Goal: Task Accomplishment & Management: Complete application form

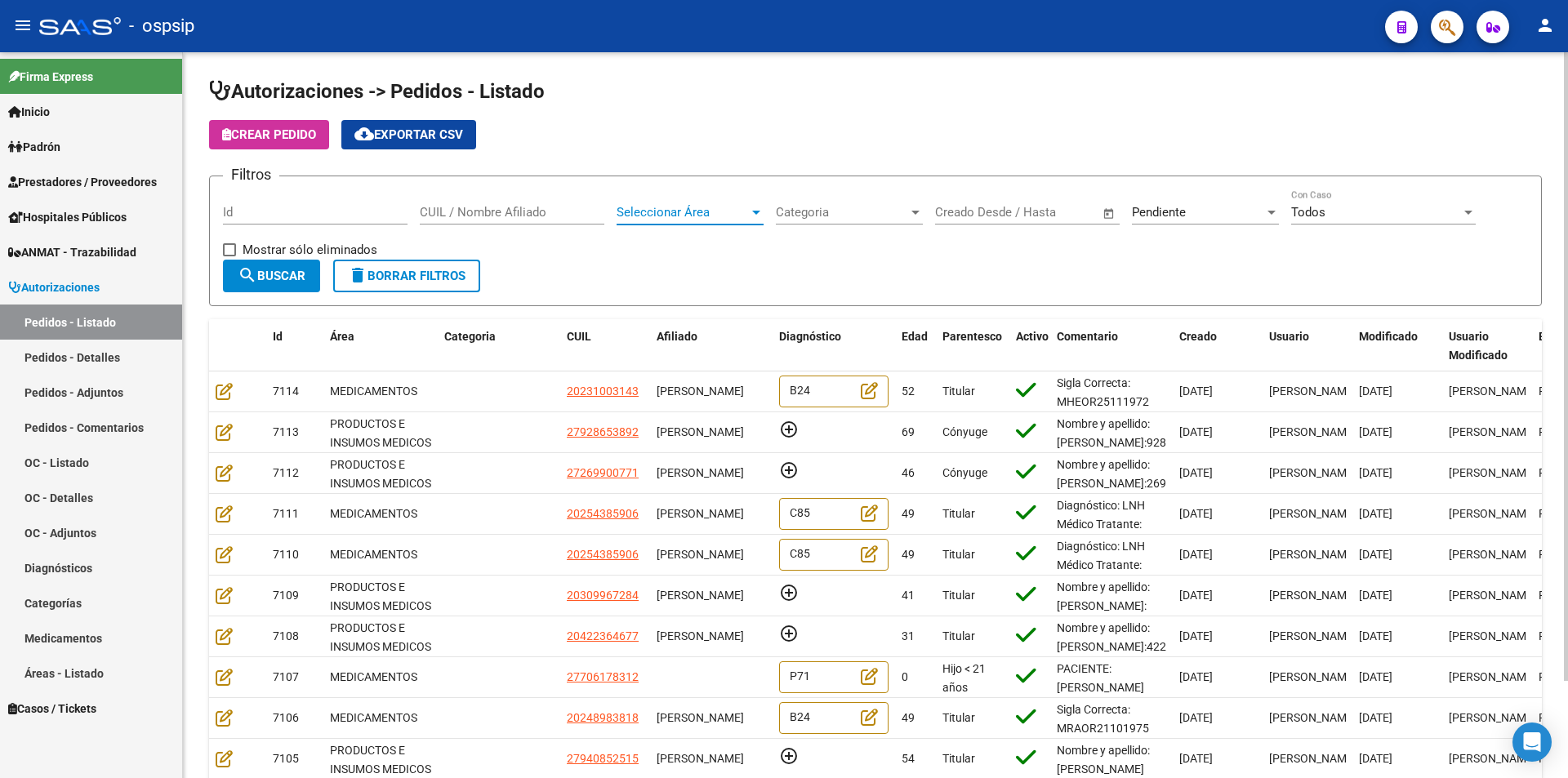
click at [702, 213] on span "Seleccionar Área" at bounding box center [682, 212] width 132 height 15
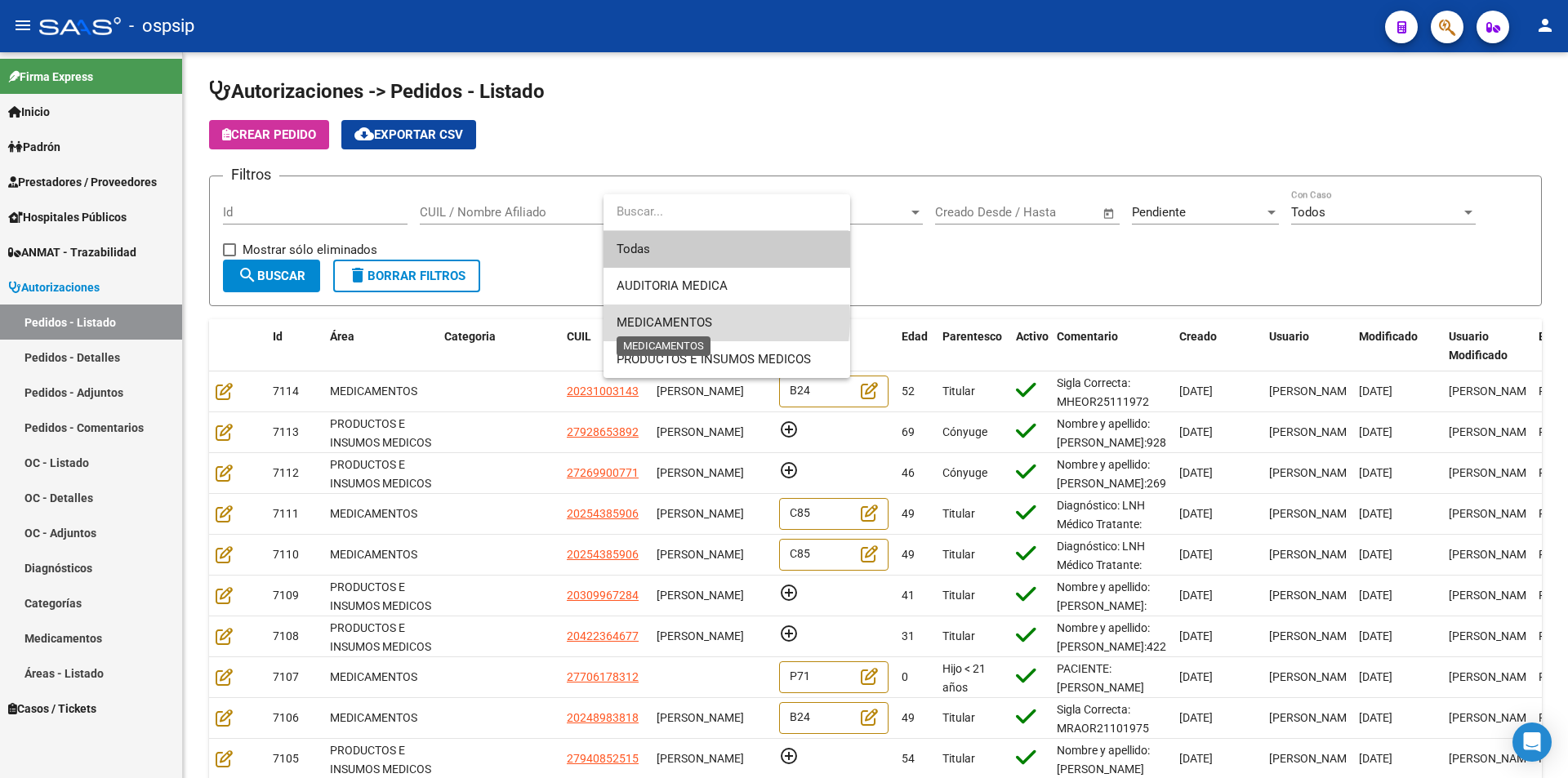
click at [683, 318] on span "MEDICAMENTOS" at bounding box center [664, 323] width 95 height 15
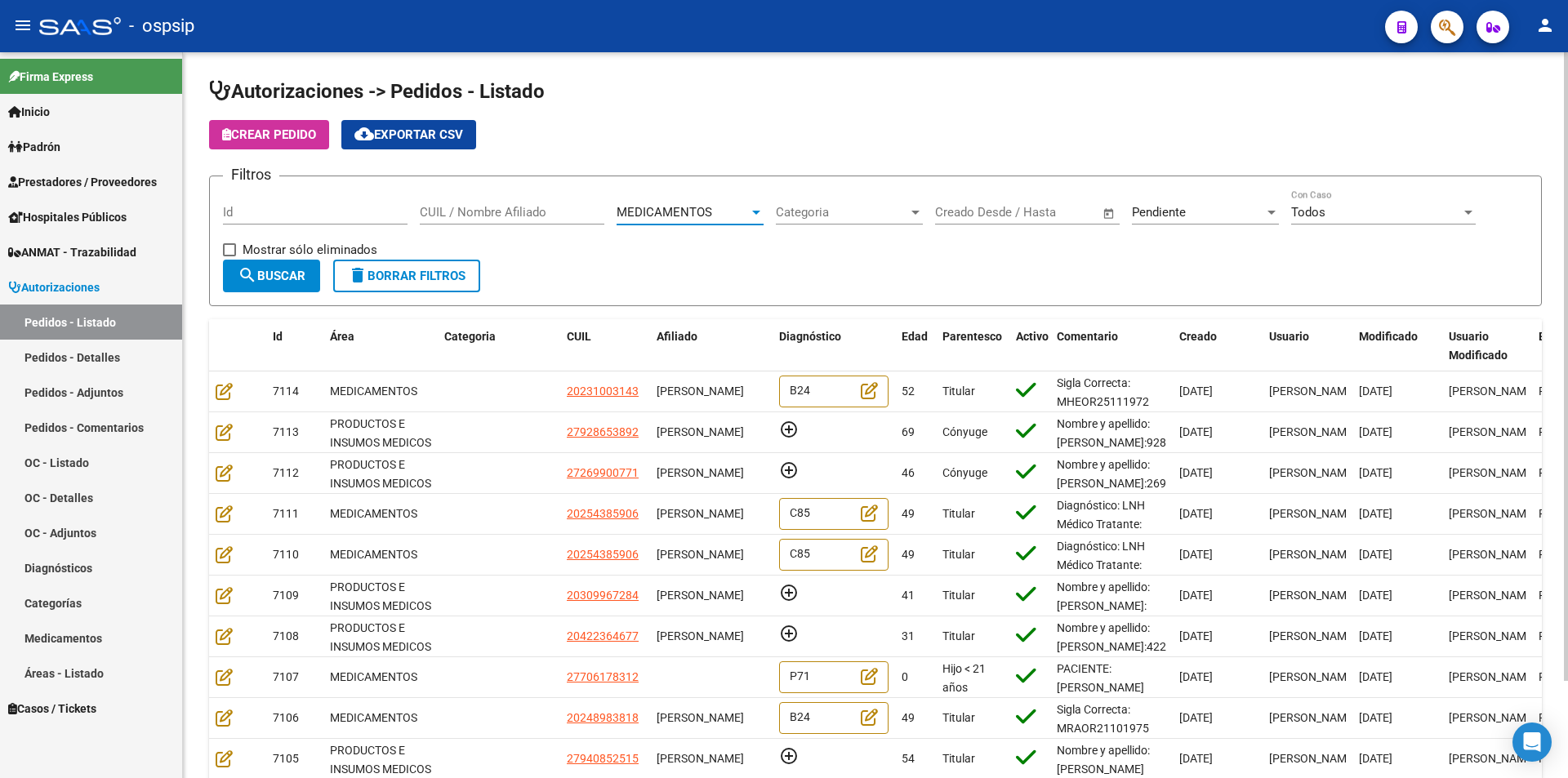
click at [284, 268] on span "search Buscar" at bounding box center [272, 275] width 68 height 15
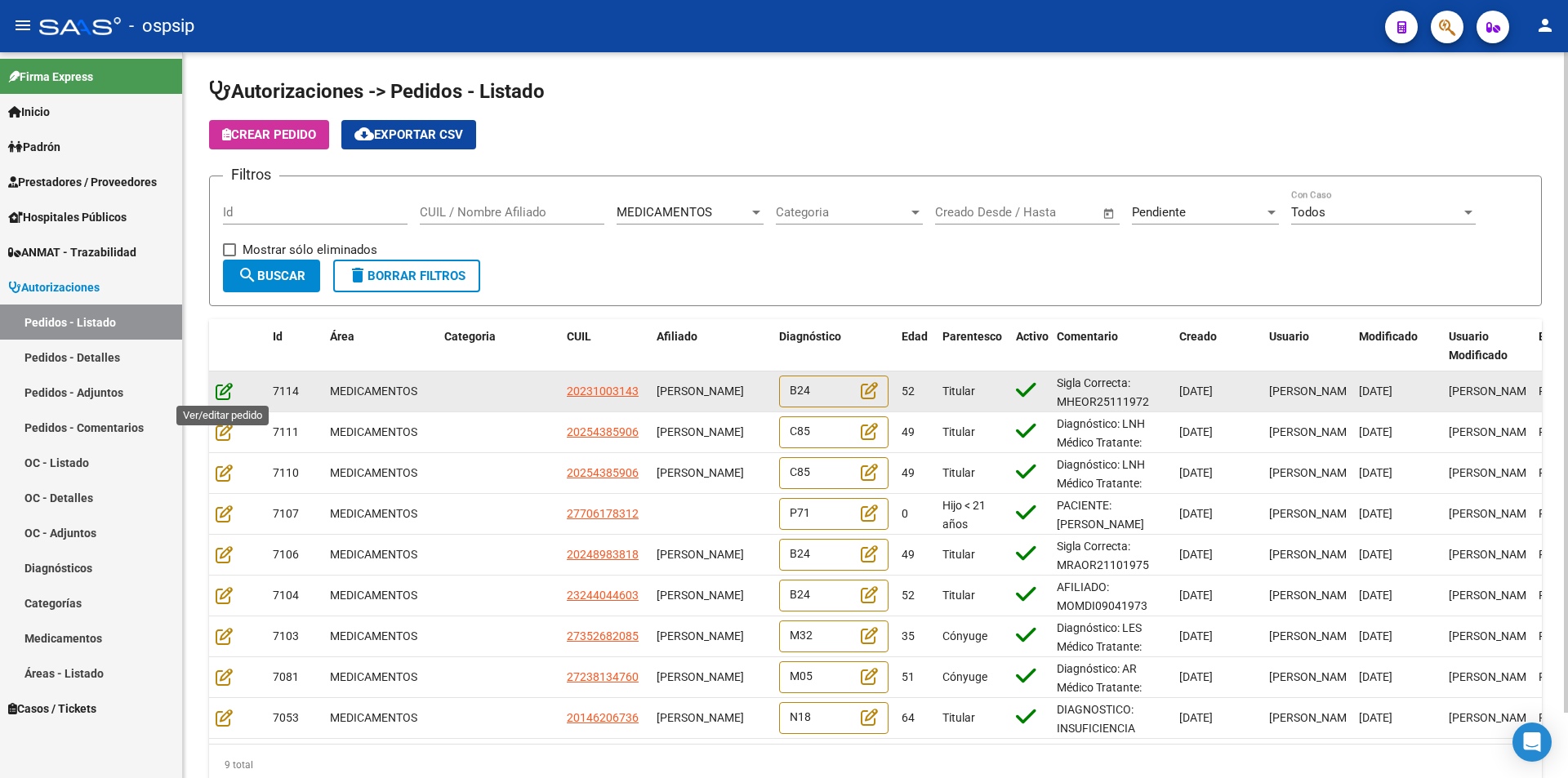
click at [220, 394] on icon at bounding box center [225, 391] width 17 height 18
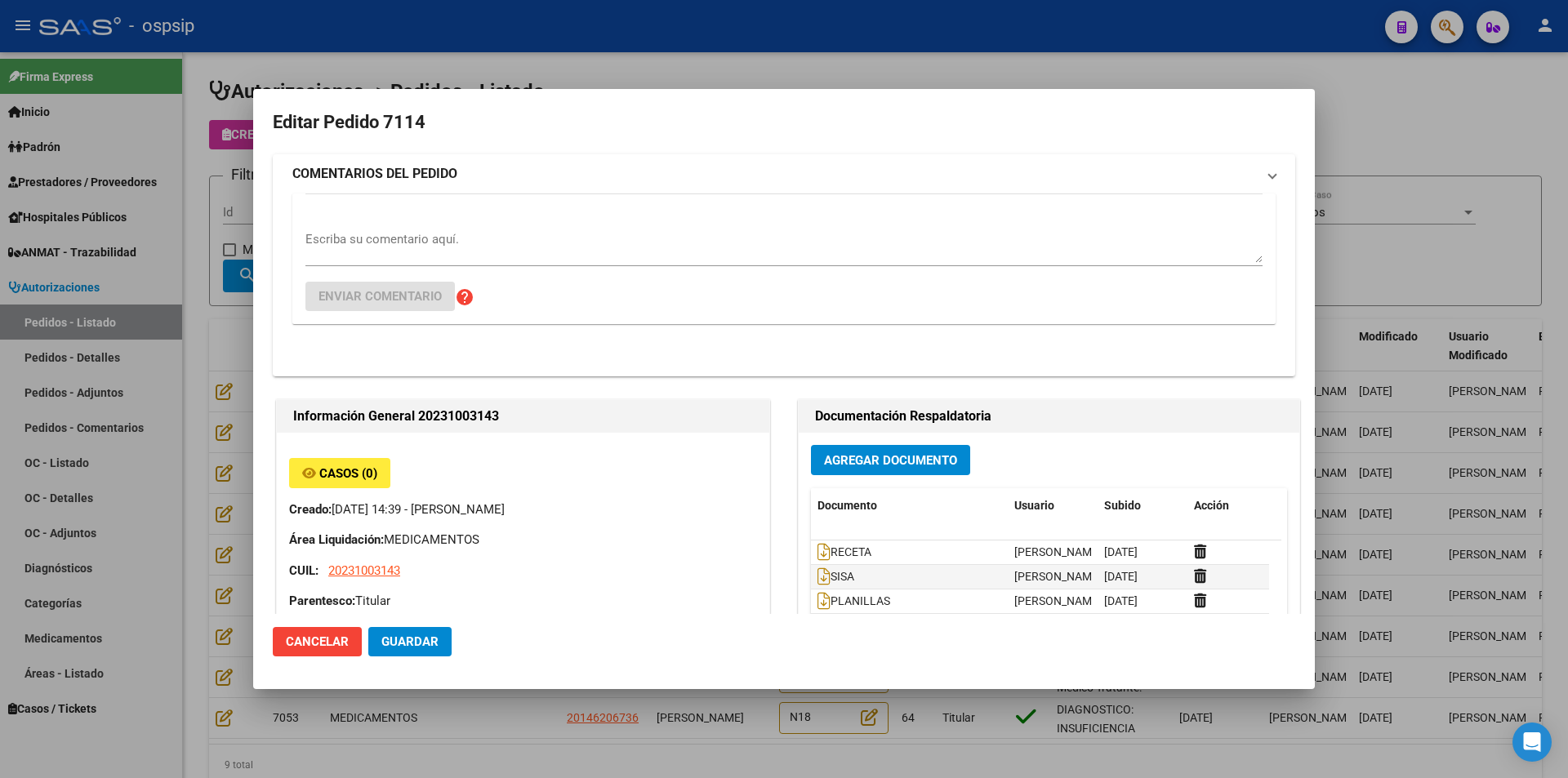
type input "[GEOGRAPHIC_DATA], [GEOGRAPHIC_DATA], [GEOGRAPHIC_DATA] 2103"
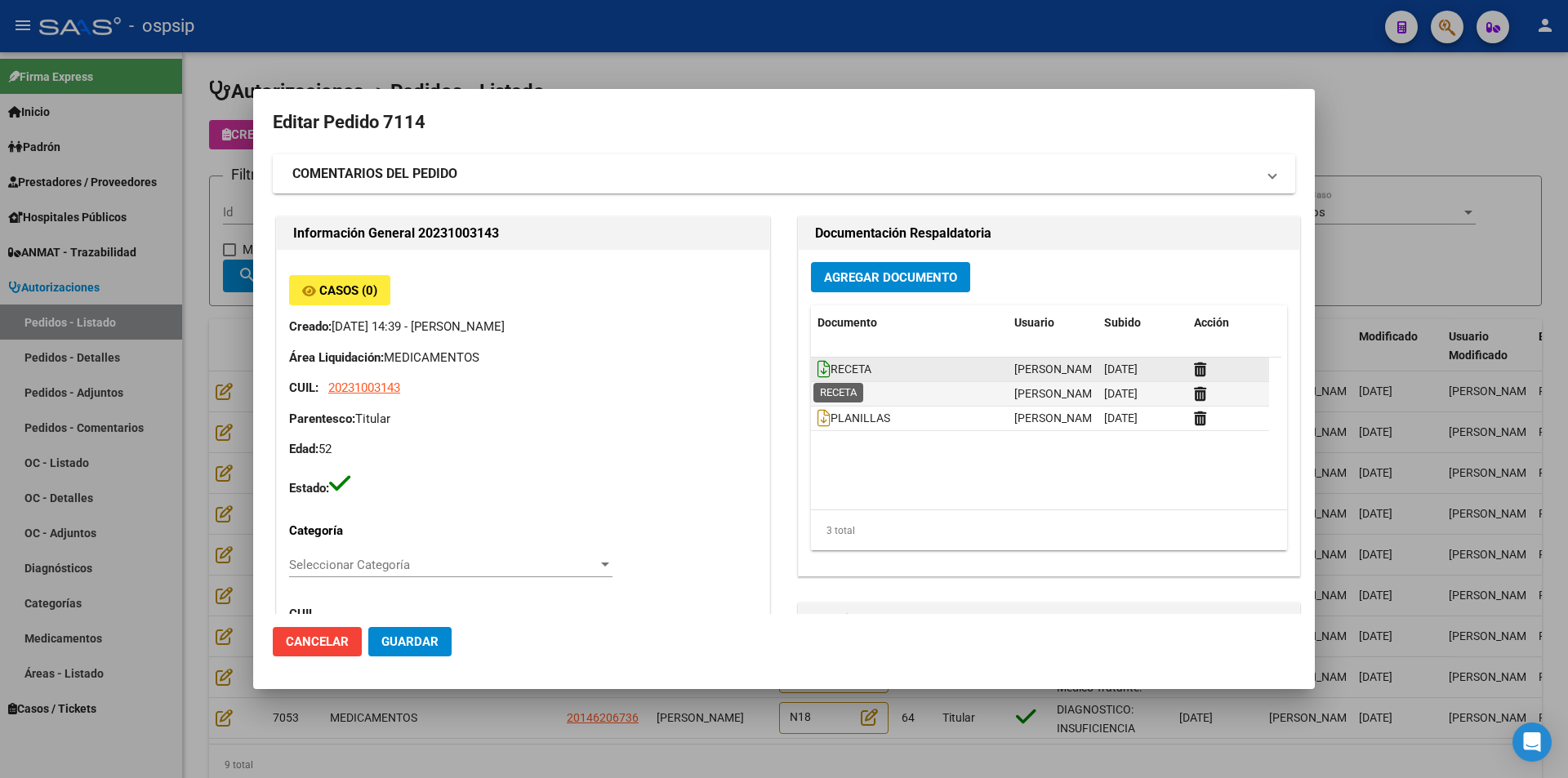
click at [818, 368] on icon at bounding box center [824, 369] width 13 height 18
click at [818, 398] on icon at bounding box center [824, 393] width 13 height 18
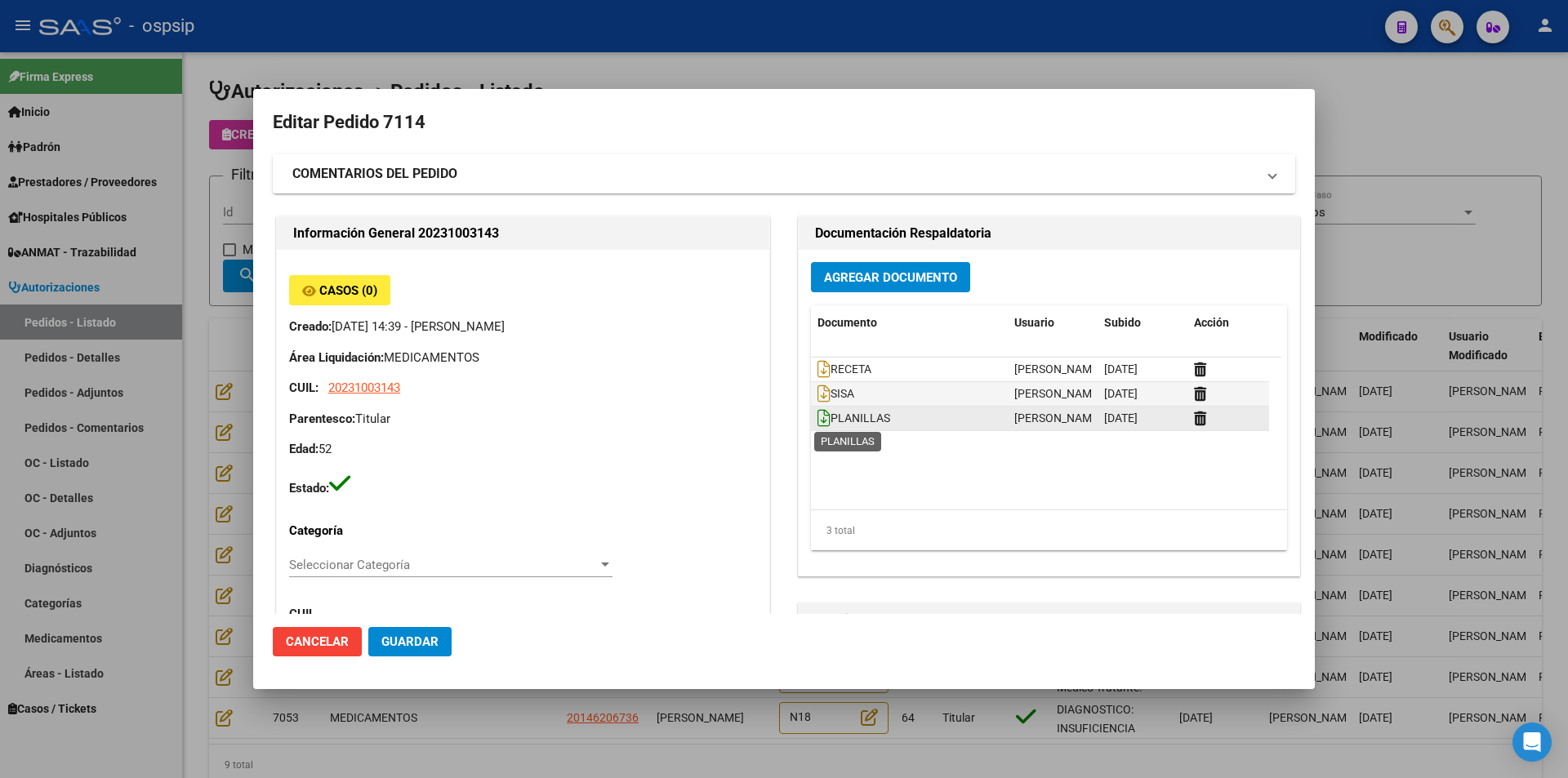
click at [819, 421] on icon at bounding box center [824, 418] width 13 height 18
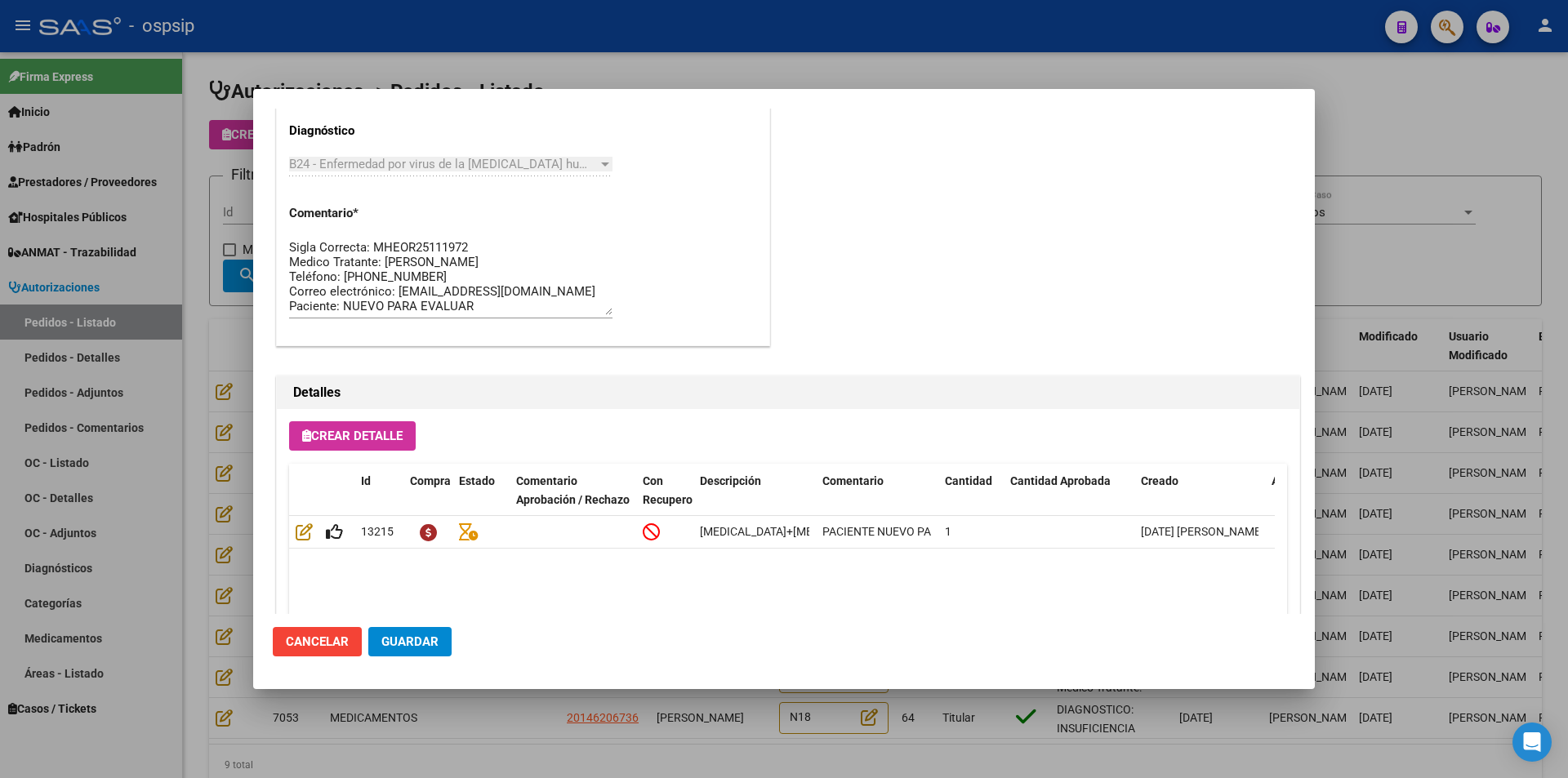
scroll to position [1044, 0]
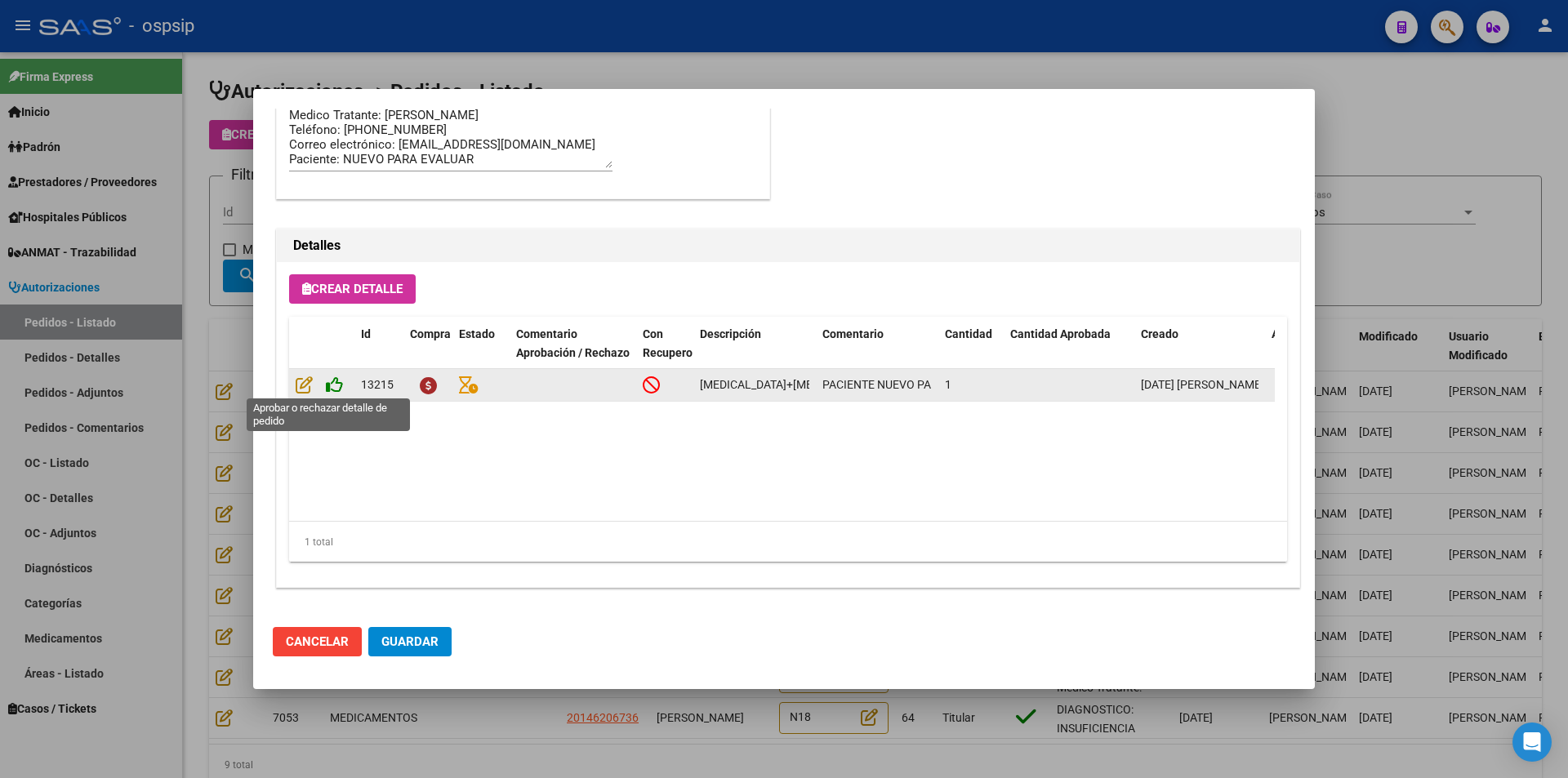
click at [339, 383] on icon at bounding box center [335, 385] width 17 height 18
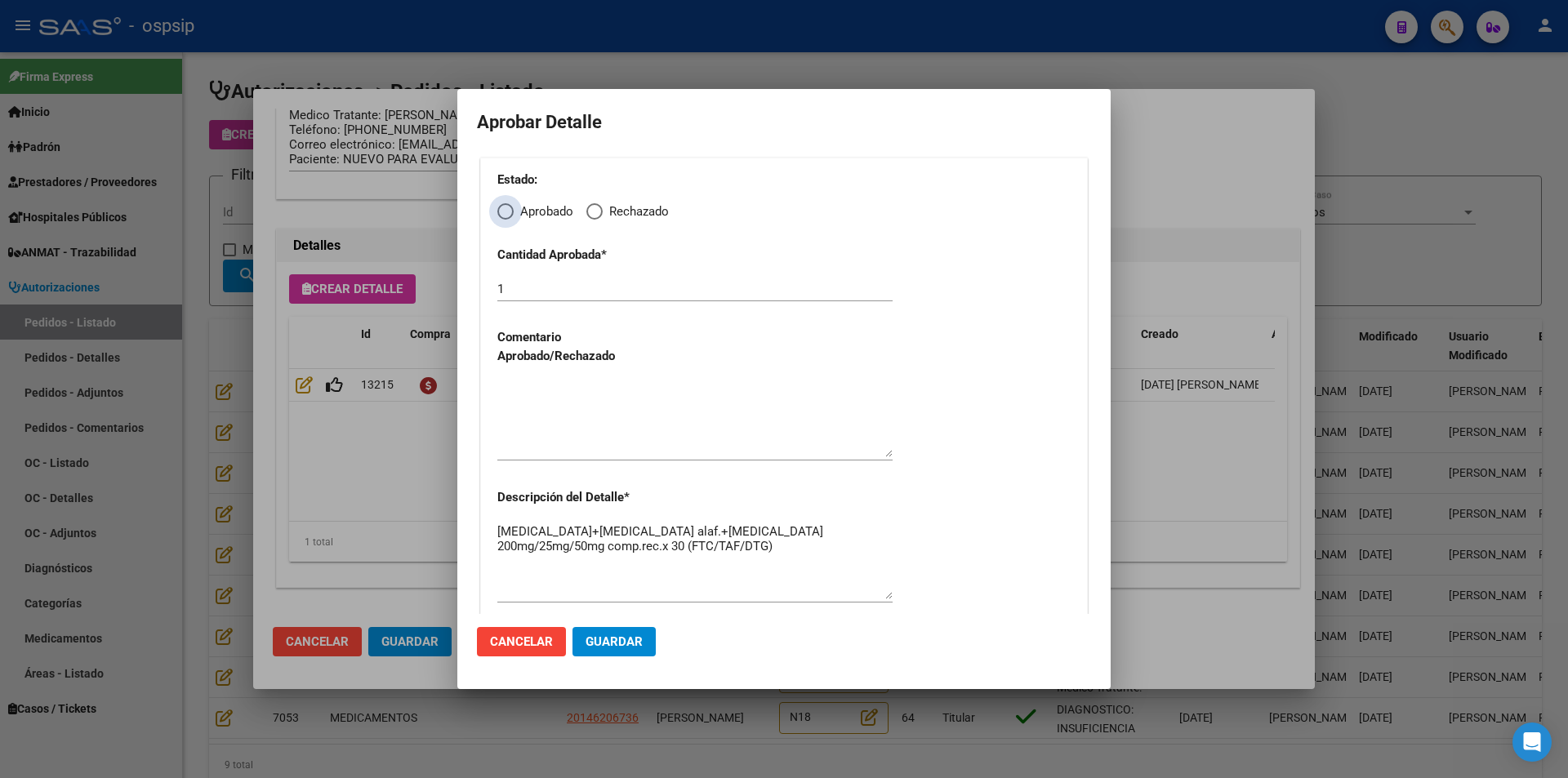
click at [501, 211] on span "Elija una opción" at bounding box center [505, 212] width 17 height 17
click at [501, 211] on input "Aprobado" at bounding box center [505, 212] width 17 height 17
radio input "true"
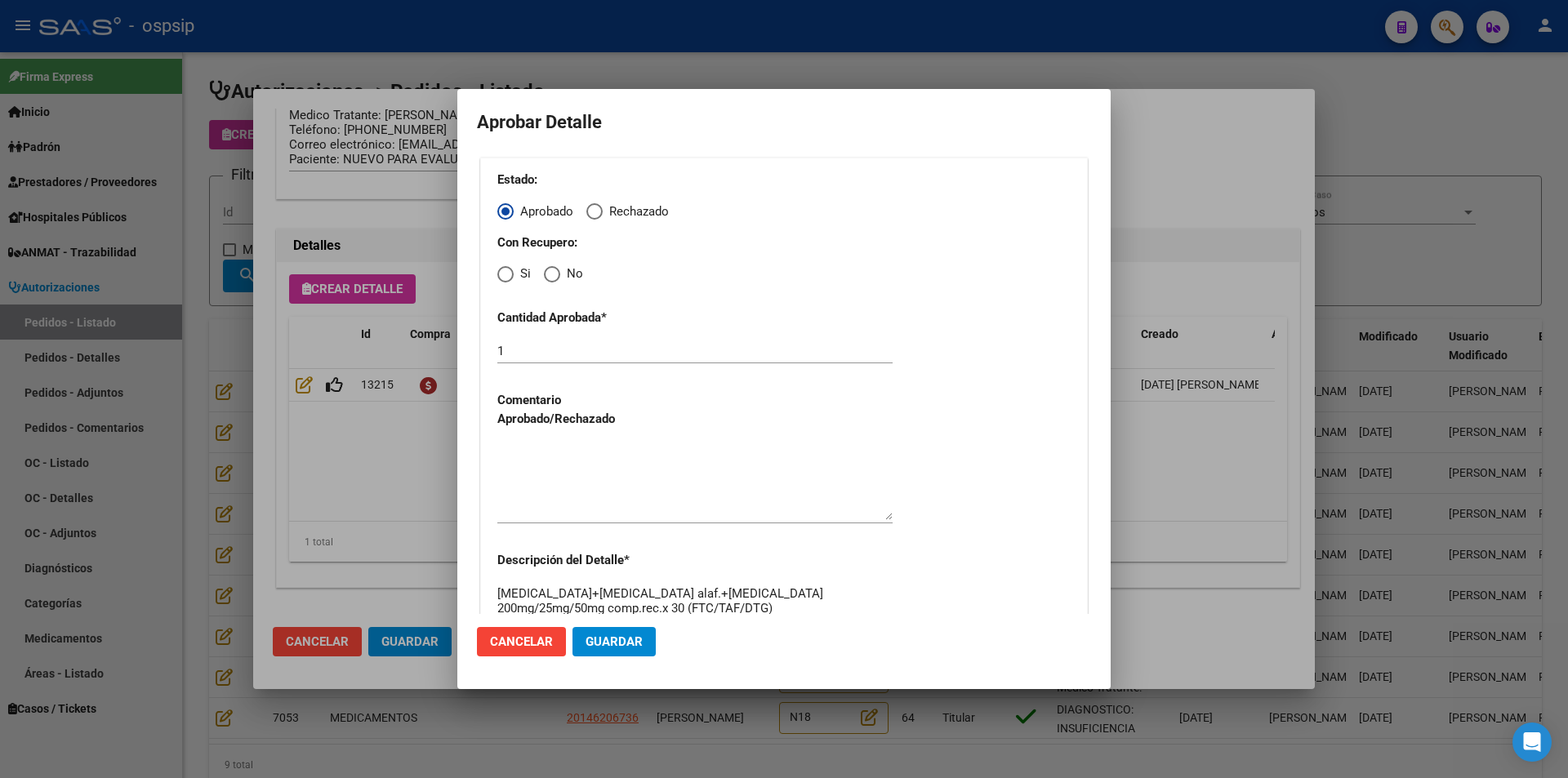
click at [506, 275] on span "Elija una opción" at bounding box center [505, 274] width 17 height 17
click at [506, 275] on input "Si" at bounding box center [505, 274] width 17 height 17
radio input "true"
click at [560, 452] on textarea at bounding box center [695, 482] width 395 height 77
click at [596, 635] on span "Guardar" at bounding box center [614, 642] width 57 height 15
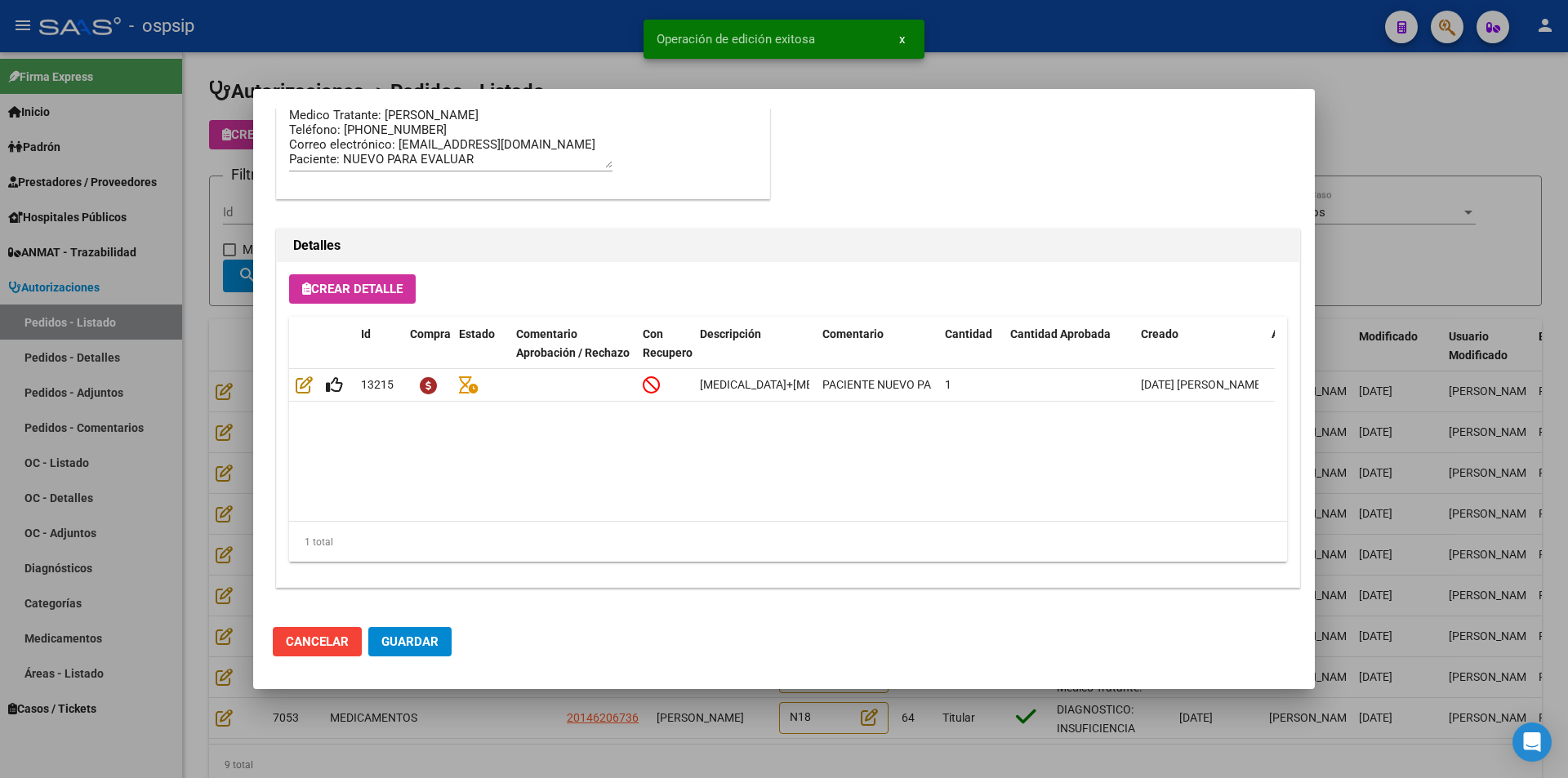
type input "[GEOGRAPHIC_DATA], [GEOGRAPHIC_DATA], [GEOGRAPHIC_DATA] 2103"
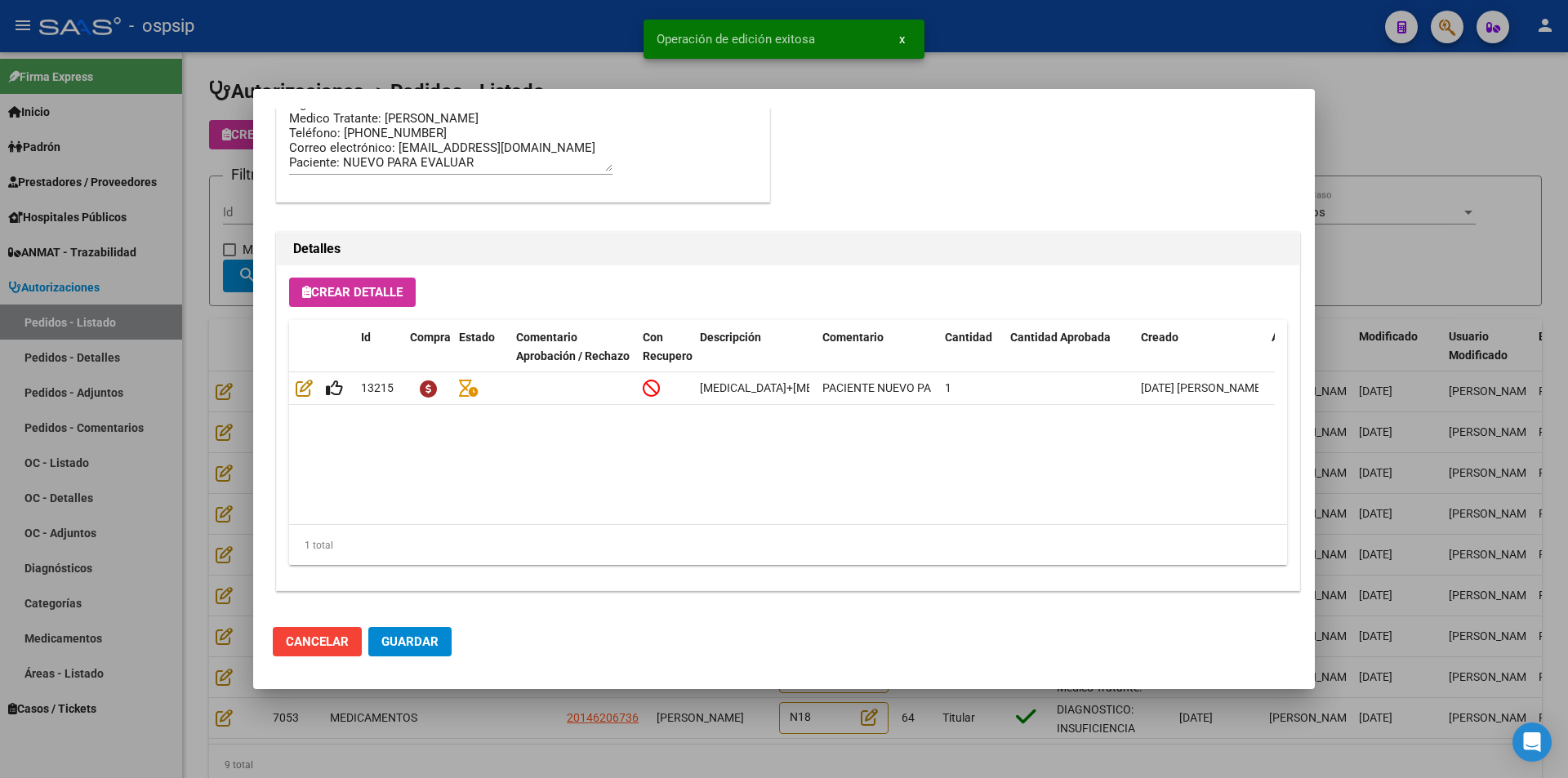
click at [402, 636] on span "Guardar" at bounding box center [409, 642] width 57 height 15
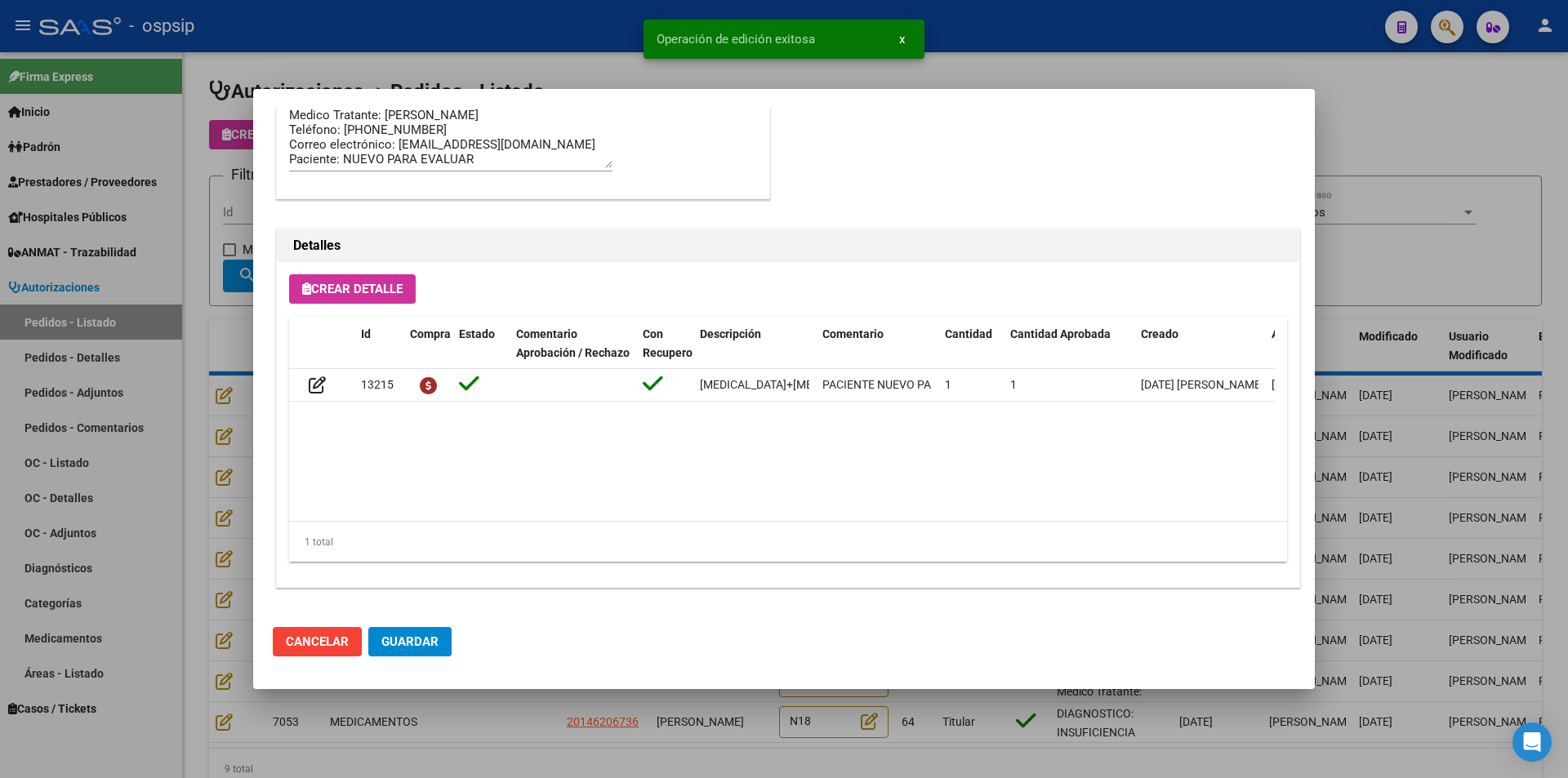
click at [502, 720] on div at bounding box center [784, 389] width 1568 height 778
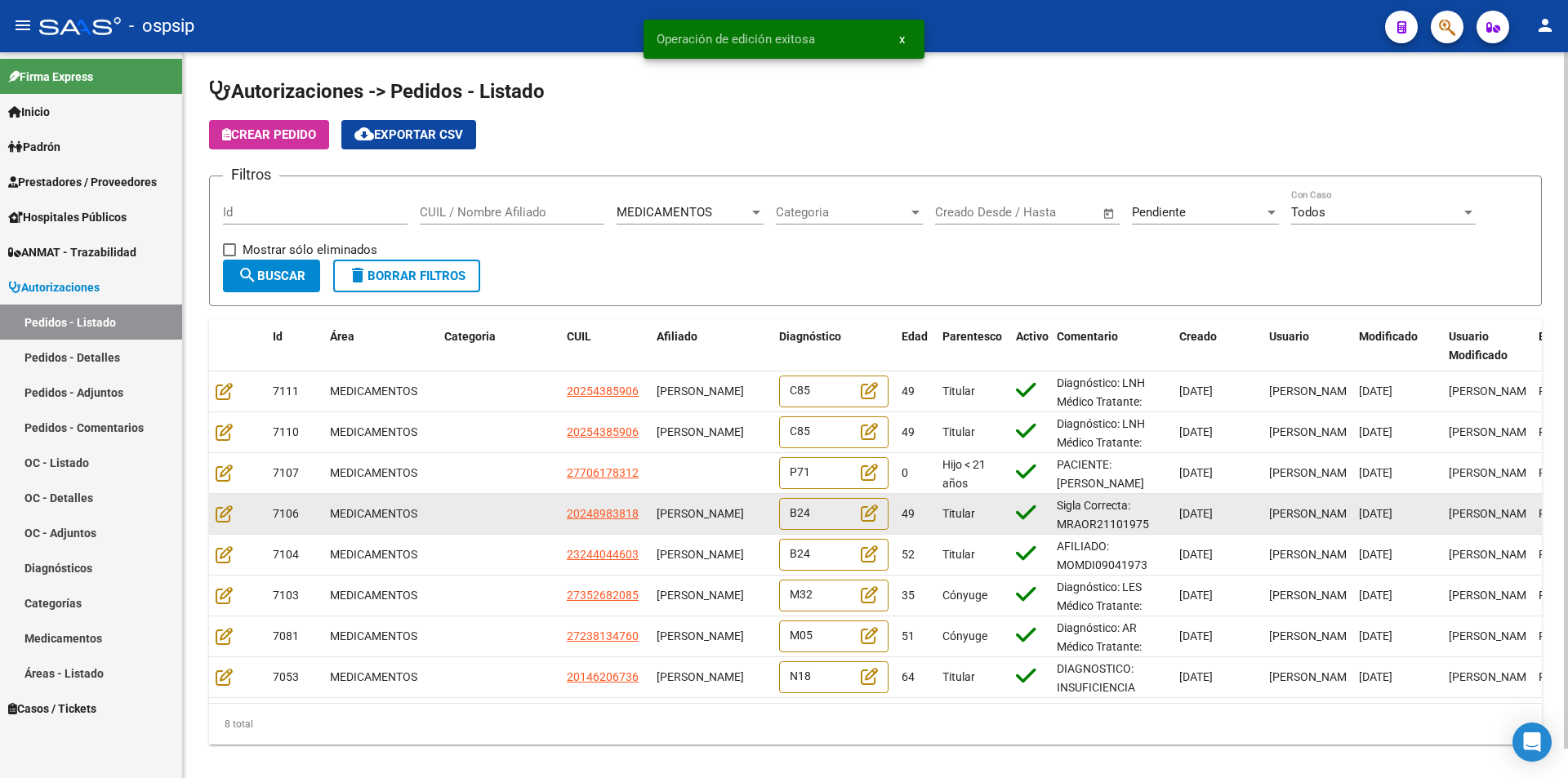
click at [216, 502] on datatable-body-cell at bounding box center [237, 514] width 57 height 40
click at [220, 510] on icon at bounding box center [225, 513] width 17 height 18
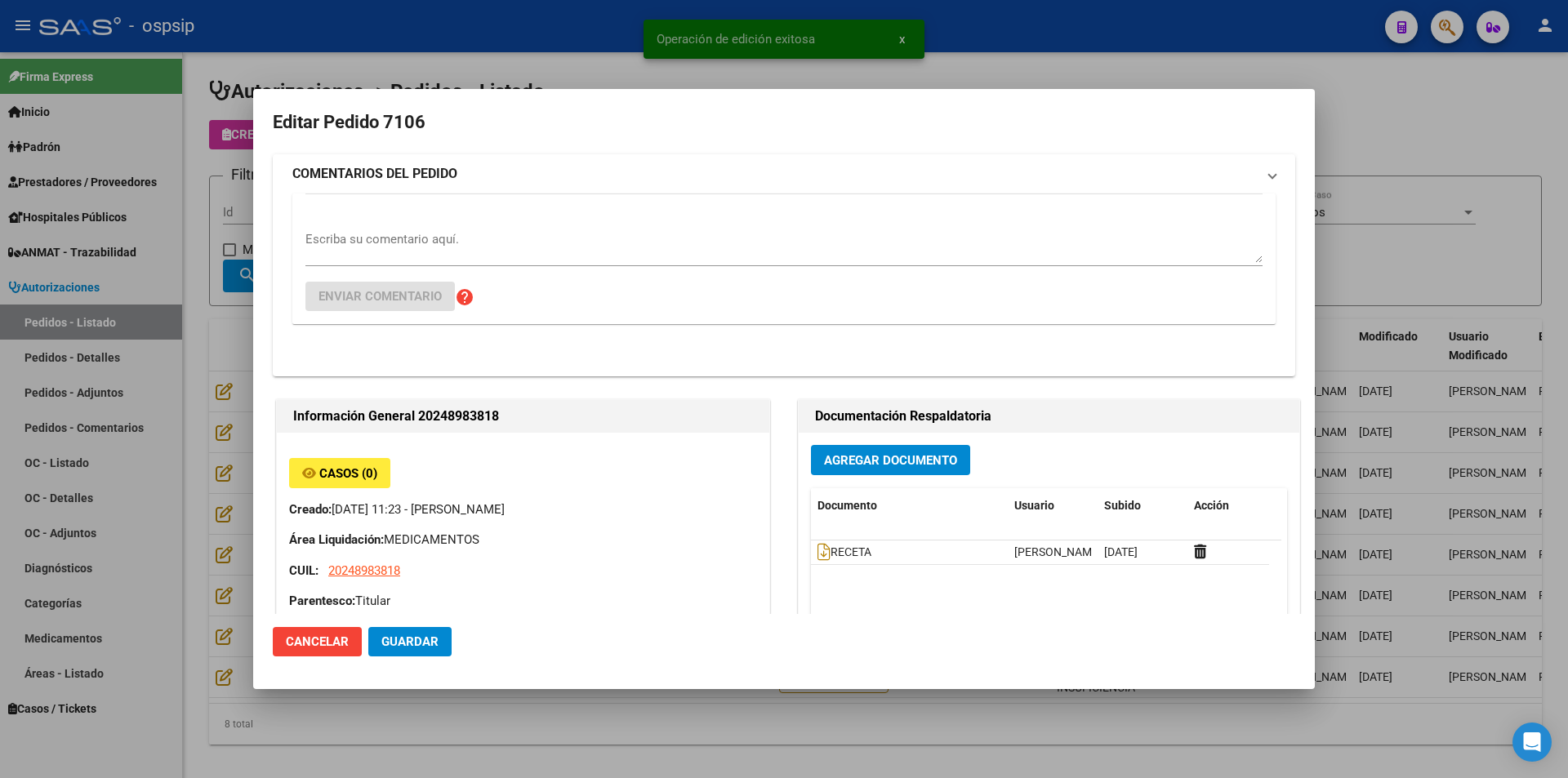
type input "[GEOGRAPHIC_DATA], [PERSON_NAME], [PERSON_NAME] 1185"
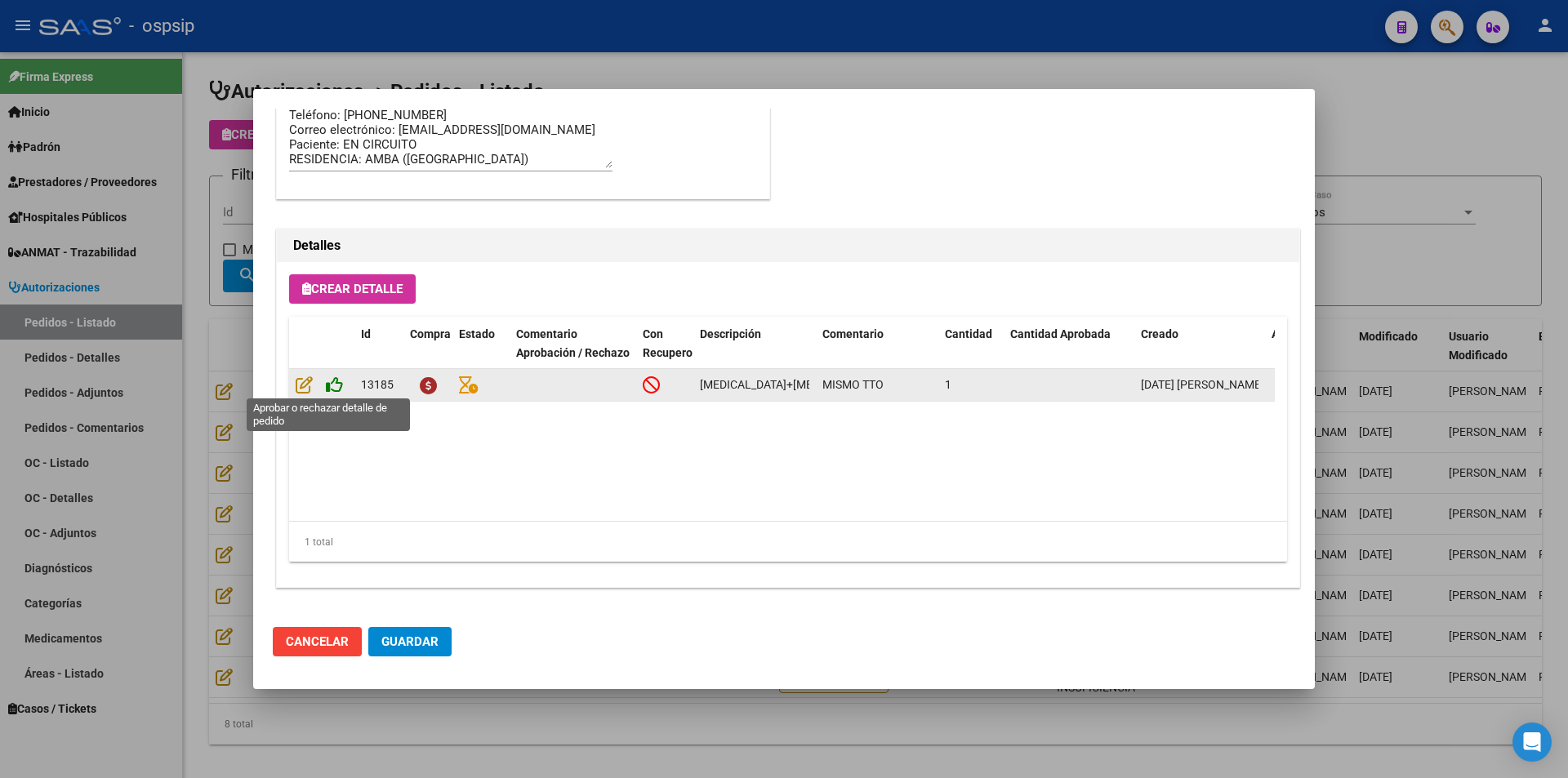
click at [335, 379] on icon at bounding box center [335, 385] width 17 height 18
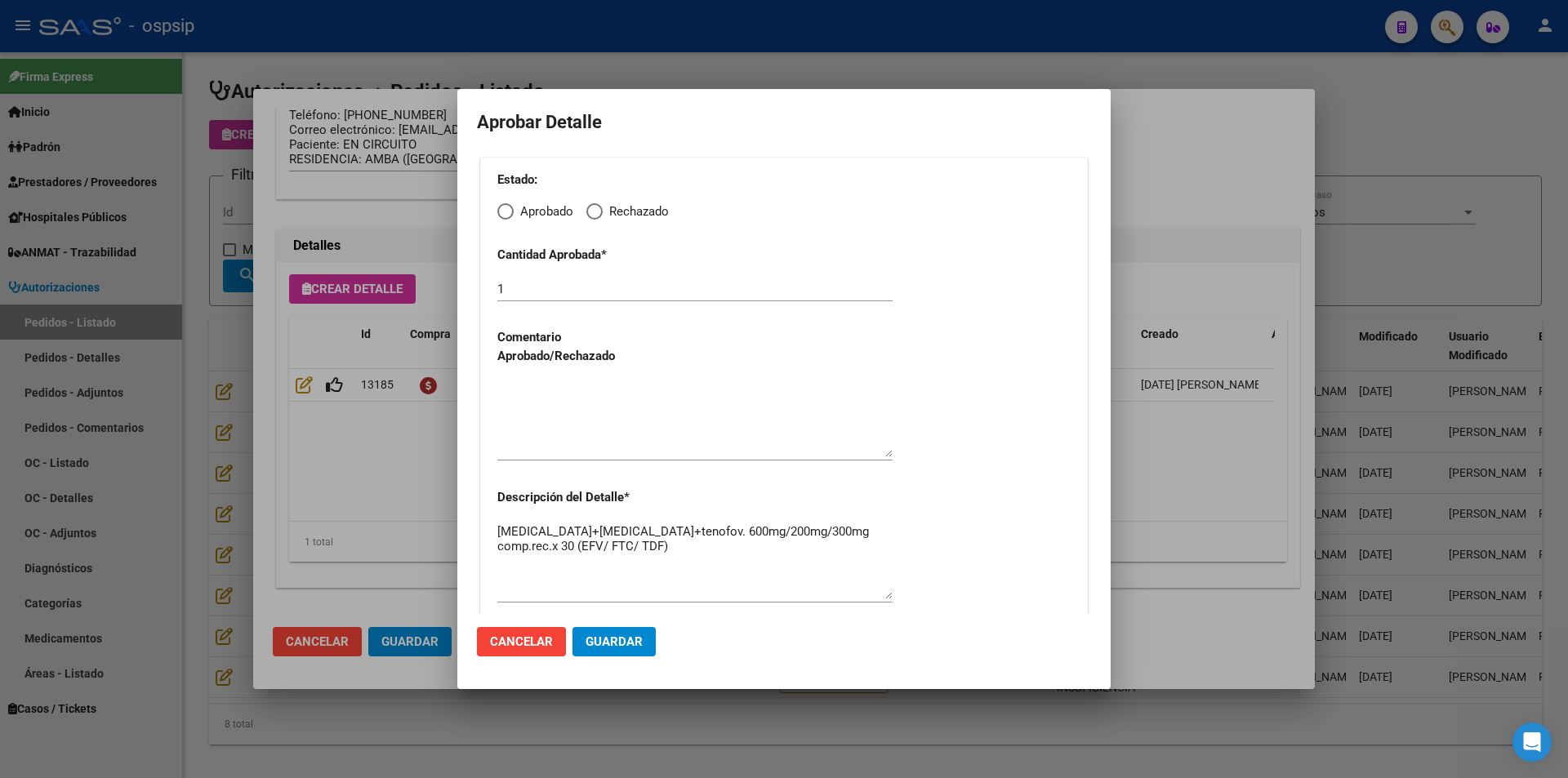
click at [505, 208] on span "Elija una opción" at bounding box center [505, 212] width 17 height 17
click at [505, 208] on input "Aprobado" at bounding box center [505, 212] width 17 height 17
radio input "true"
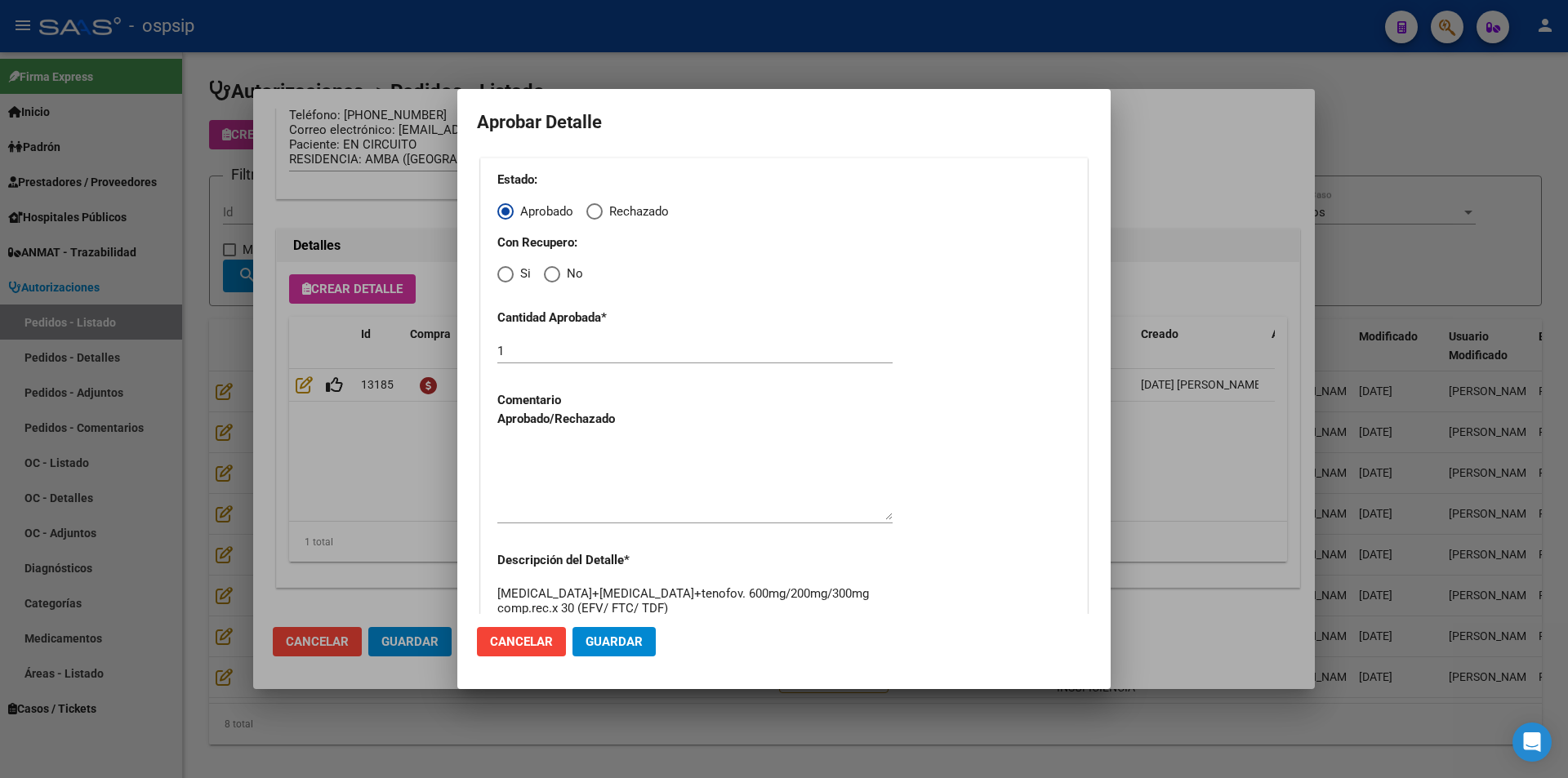
click at [502, 277] on span "Elija una opción" at bounding box center [505, 274] width 17 height 17
click at [502, 277] on input "Si" at bounding box center [505, 274] width 17 height 17
radio input "true"
click at [547, 454] on textarea at bounding box center [695, 482] width 395 height 77
click at [622, 644] on span "Guardar" at bounding box center [614, 642] width 57 height 15
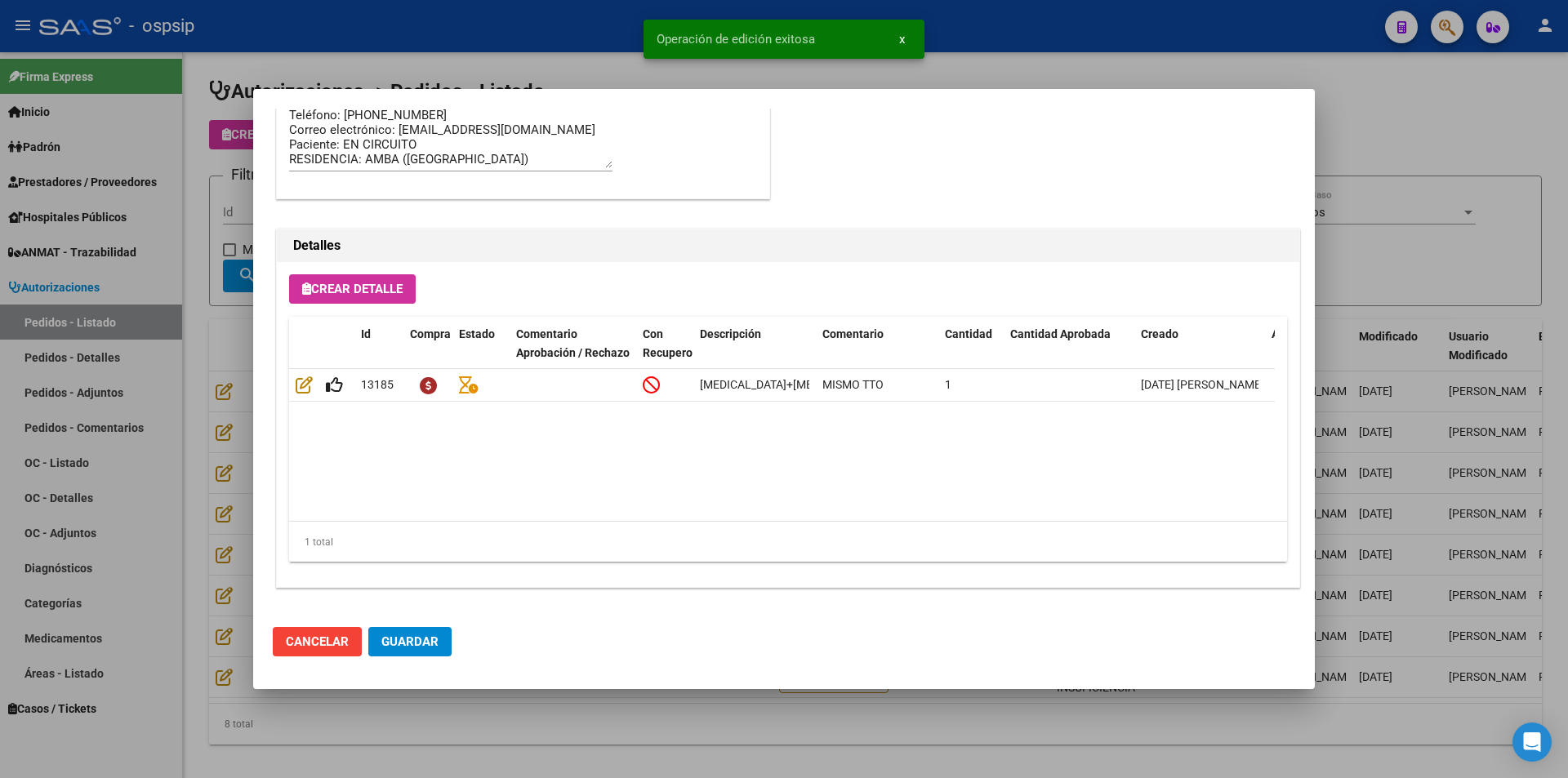
type input "BUENOS AIRES, [PERSON_NAME], [PERSON_NAME] 1185"
type input "[PHONE_NUMBER]"
drag, startPoint x: 429, startPoint y: 638, endPoint x: 429, endPoint y: 649, distance: 11.0
click at [429, 643] on span "Guardar" at bounding box center [409, 642] width 57 height 15
click at [491, 733] on div at bounding box center [784, 389] width 1568 height 778
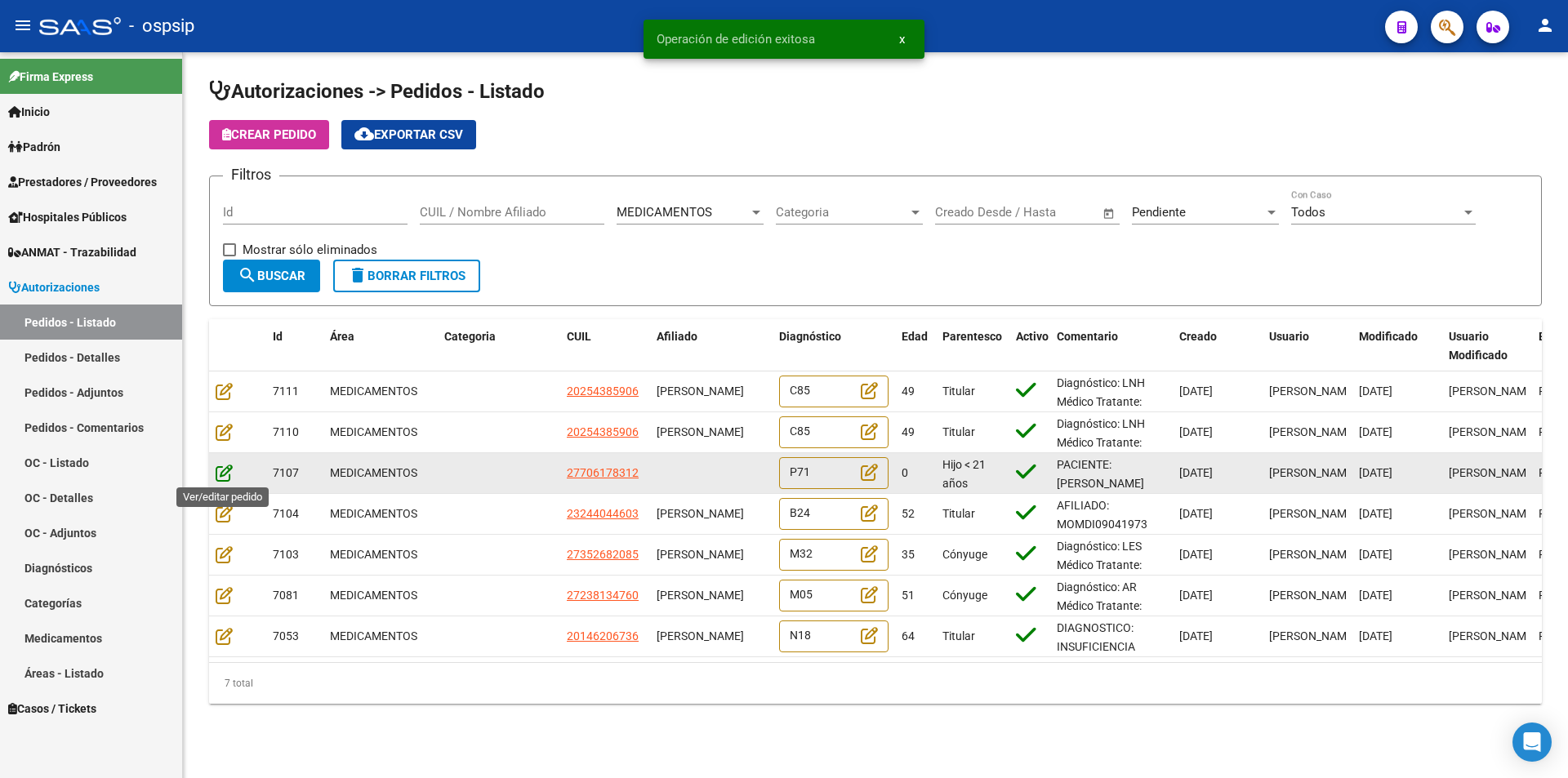
click at [219, 474] on icon at bounding box center [225, 473] width 17 height 18
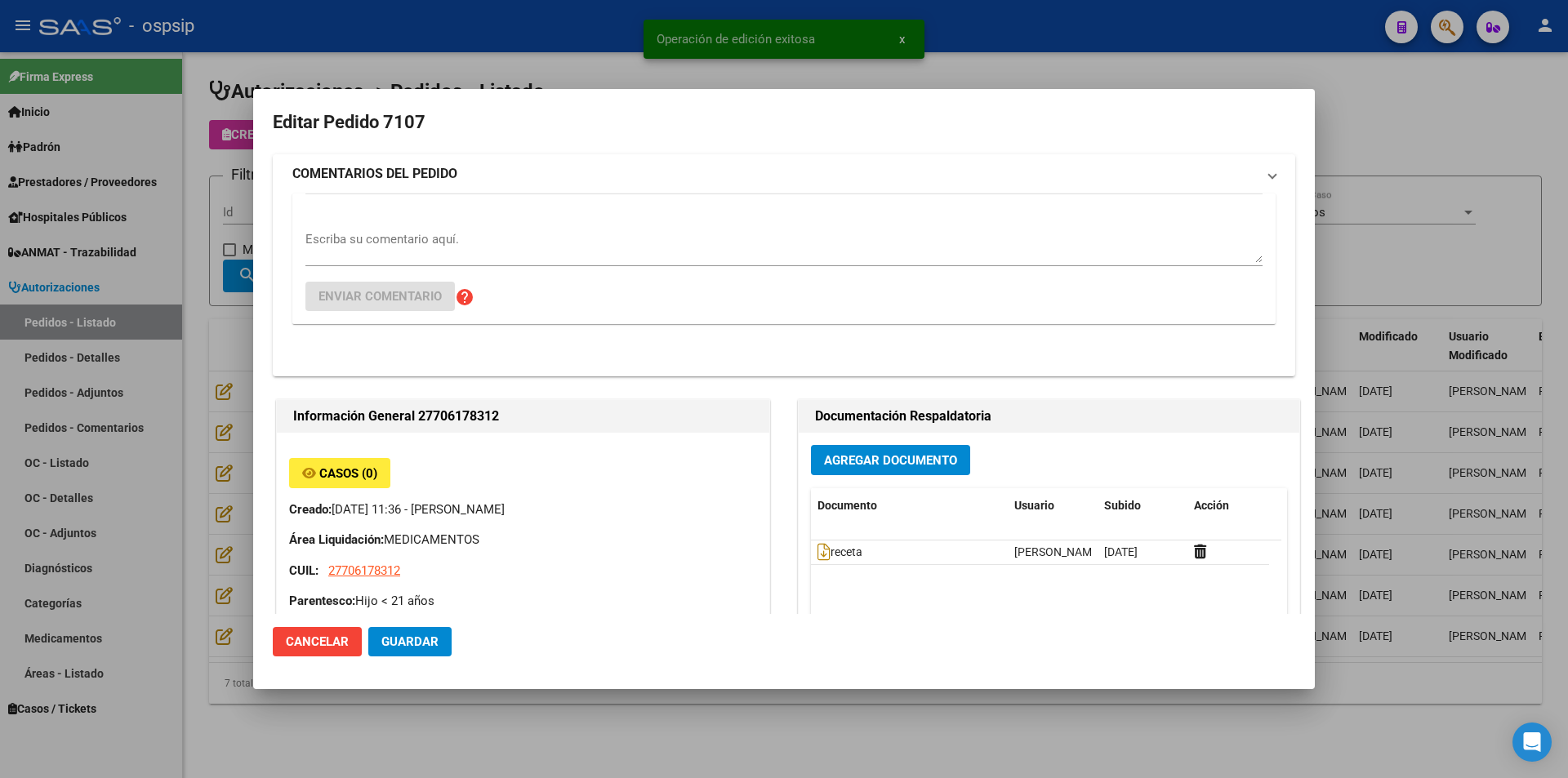
type input "[PERSON_NAME]"
type input "Neuquen, [GEOGRAPHIC_DATA], [GEOGRAPHIC_DATA] 545"
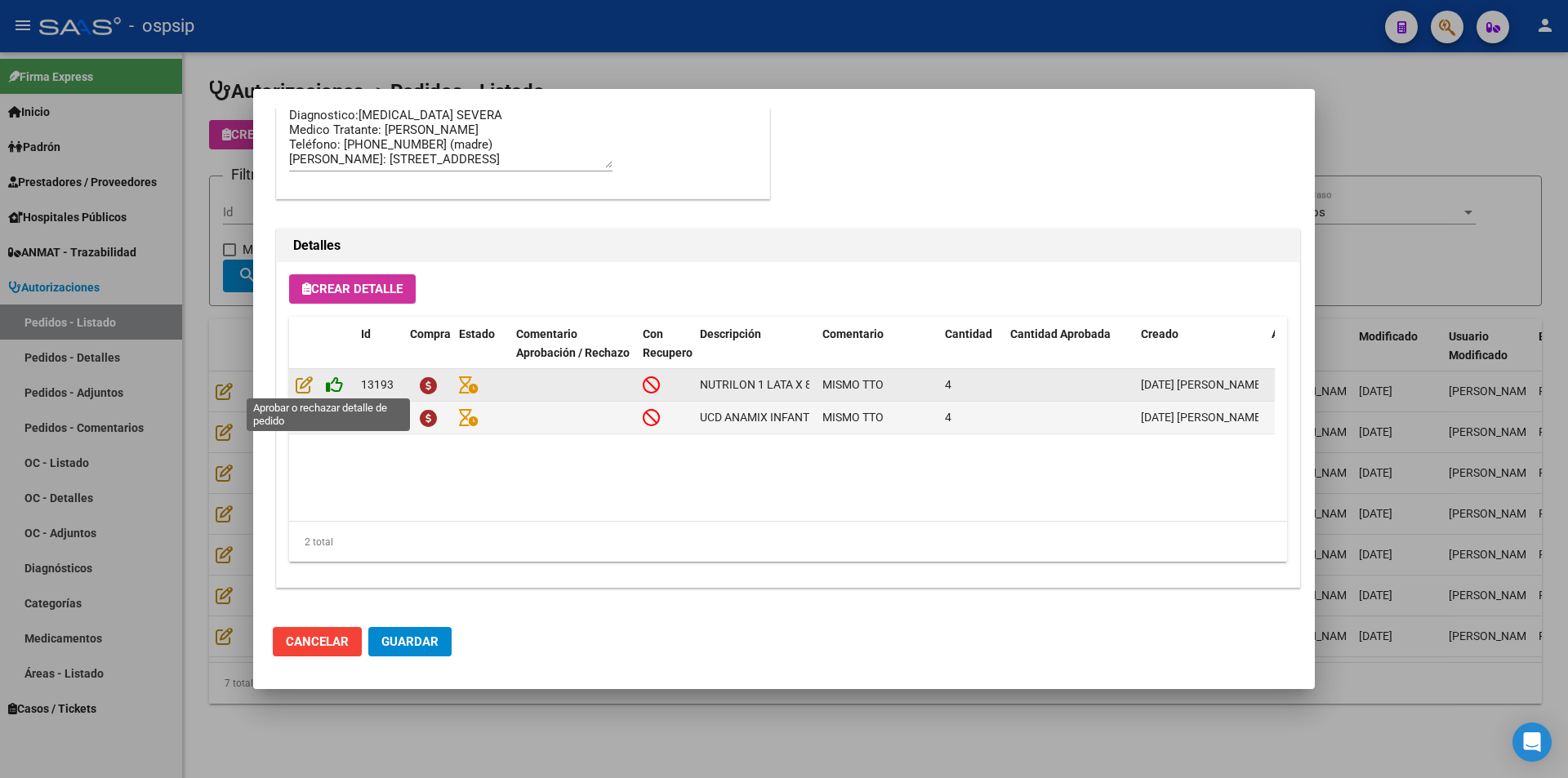
click at [338, 388] on icon at bounding box center [335, 385] width 17 height 18
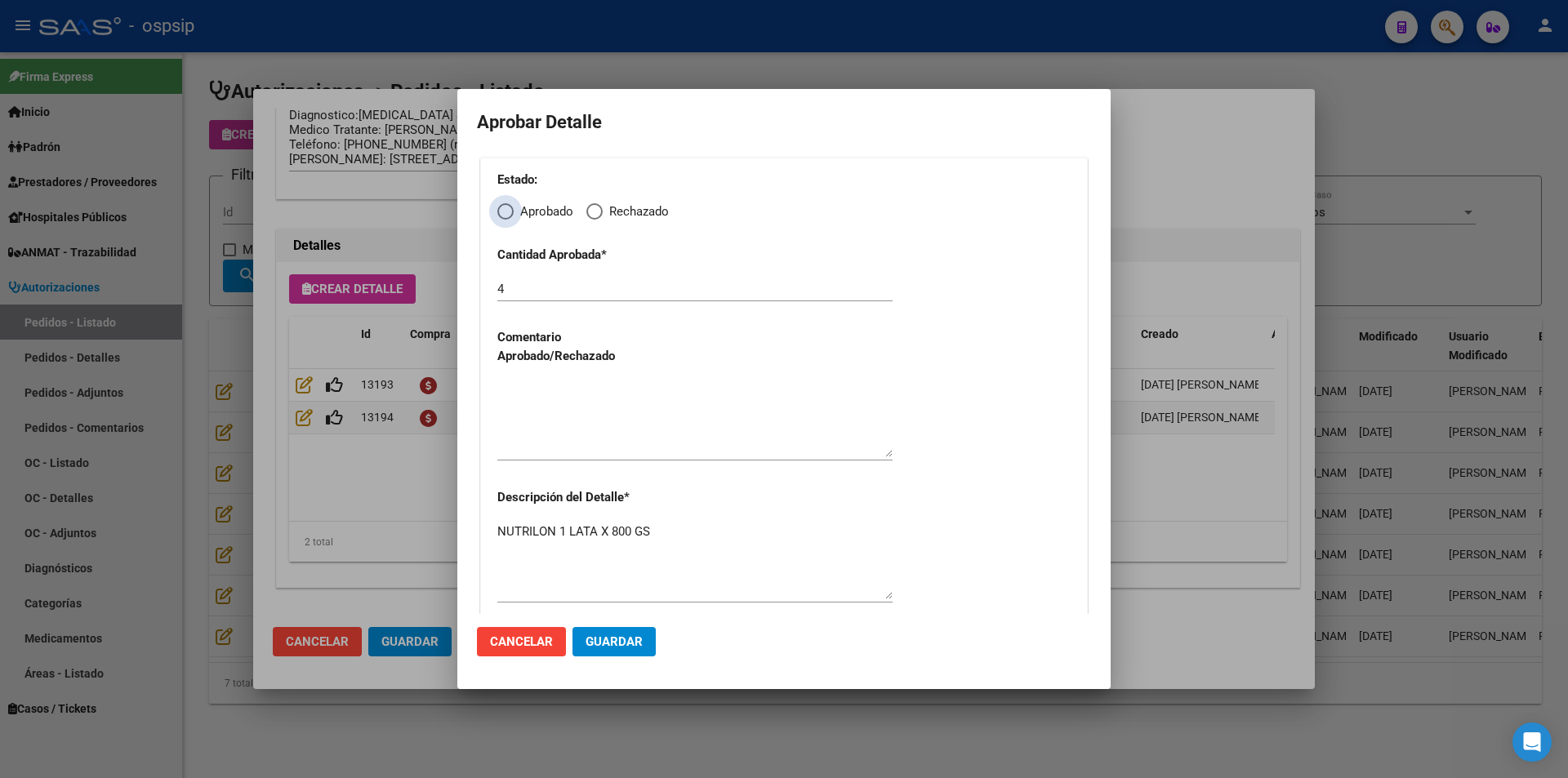
click at [504, 215] on span "Elija una opción" at bounding box center [505, 212] width 17 height 17
click at [504, 215] on input "Aprobado" at bounding box center [505, 212] width 17 height 17
radio input "true"
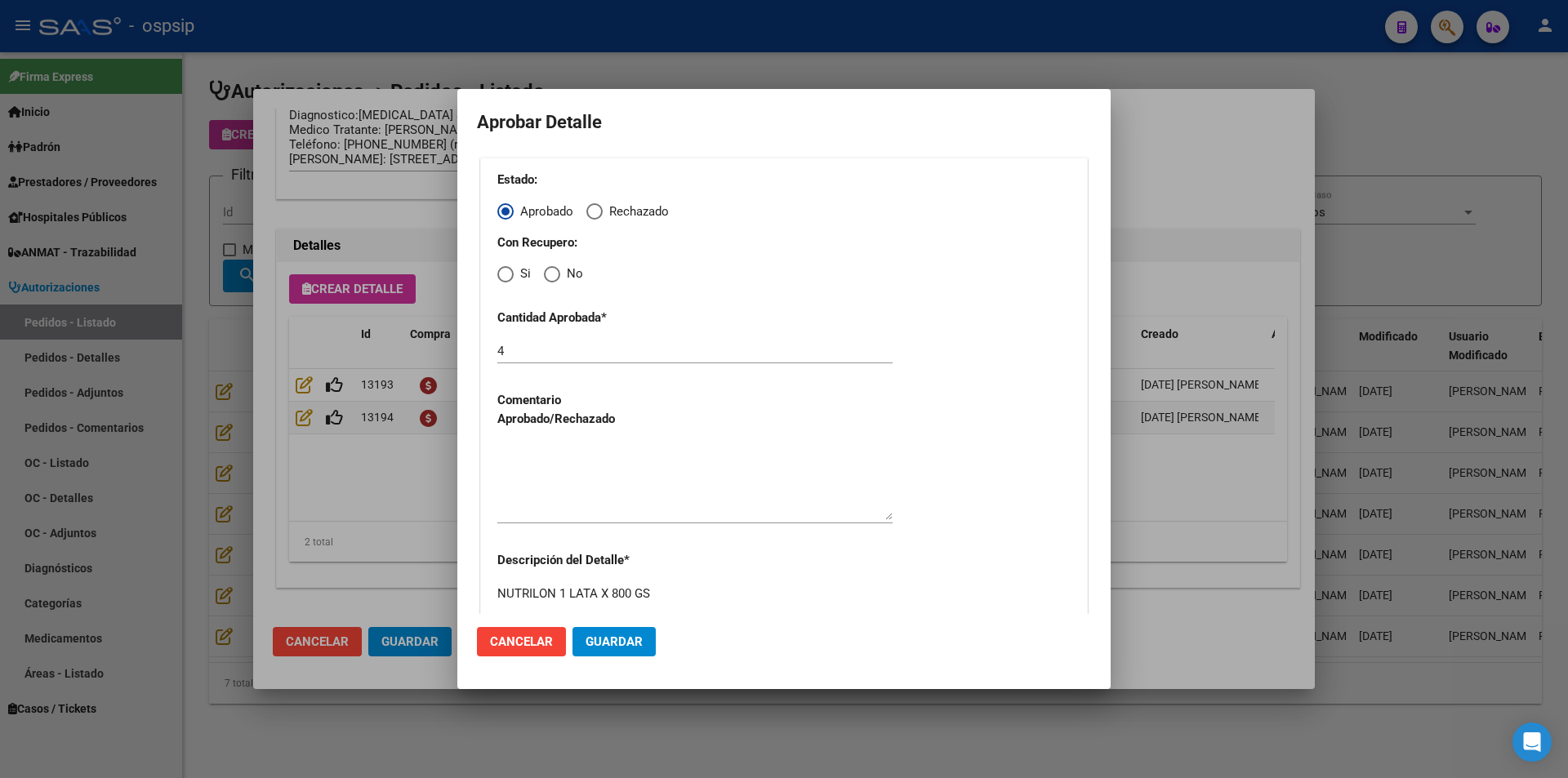
click at [551, 273] on span "Elija una opción" at bounding box center [552, 274] width 17 height 17
click at [551, 273] on input "No" at bounding box center [552, 274] width 17 height 17
radio input "true"
click at [554, 457] on textarea at bounding box center [695, 482] width 395 height 77
click at [621, 643] on span "Guardar" at bounding box center [614, 642] width 57 height 15
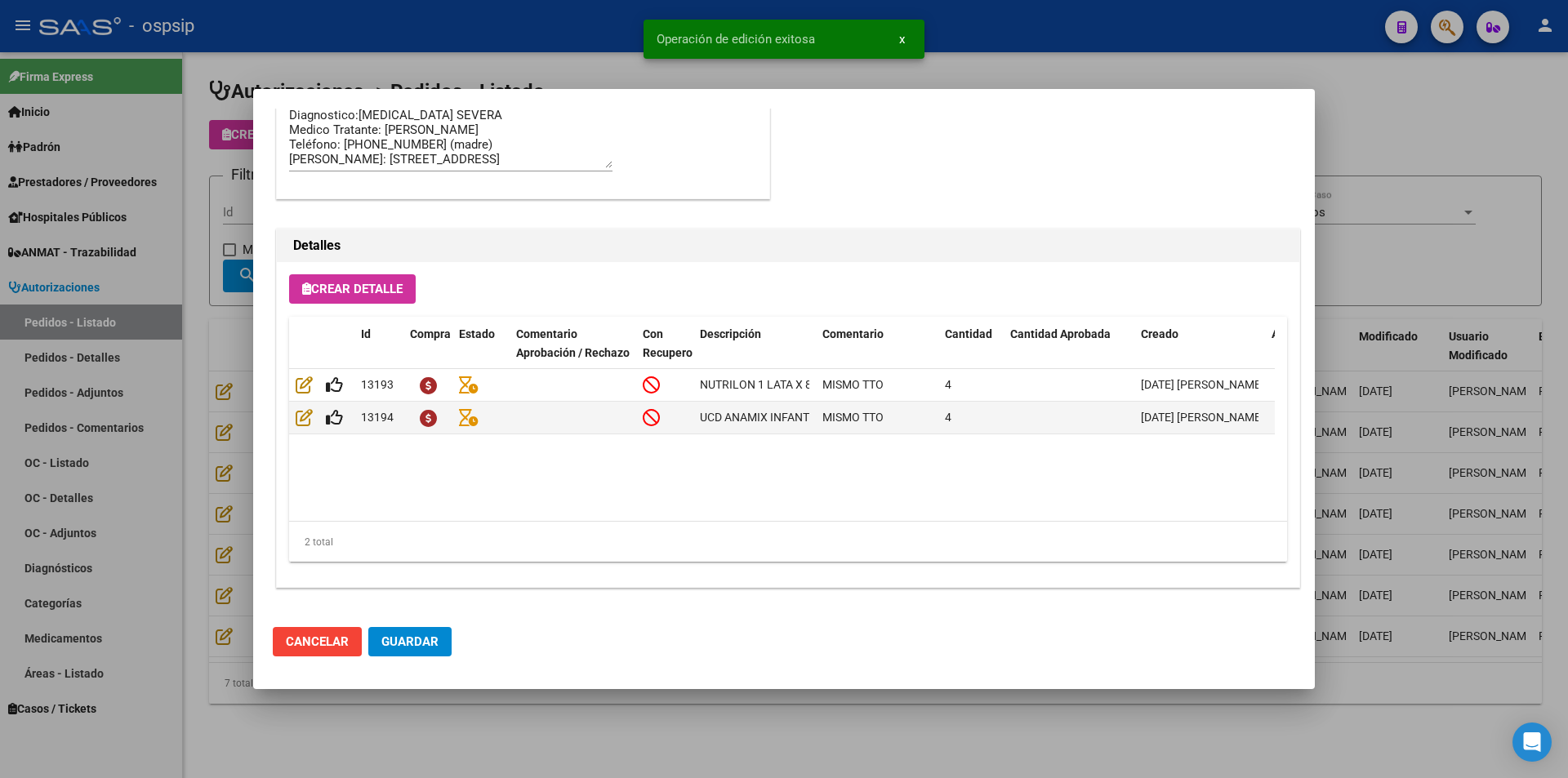
type input "undefined, undefined, undefined undefined"
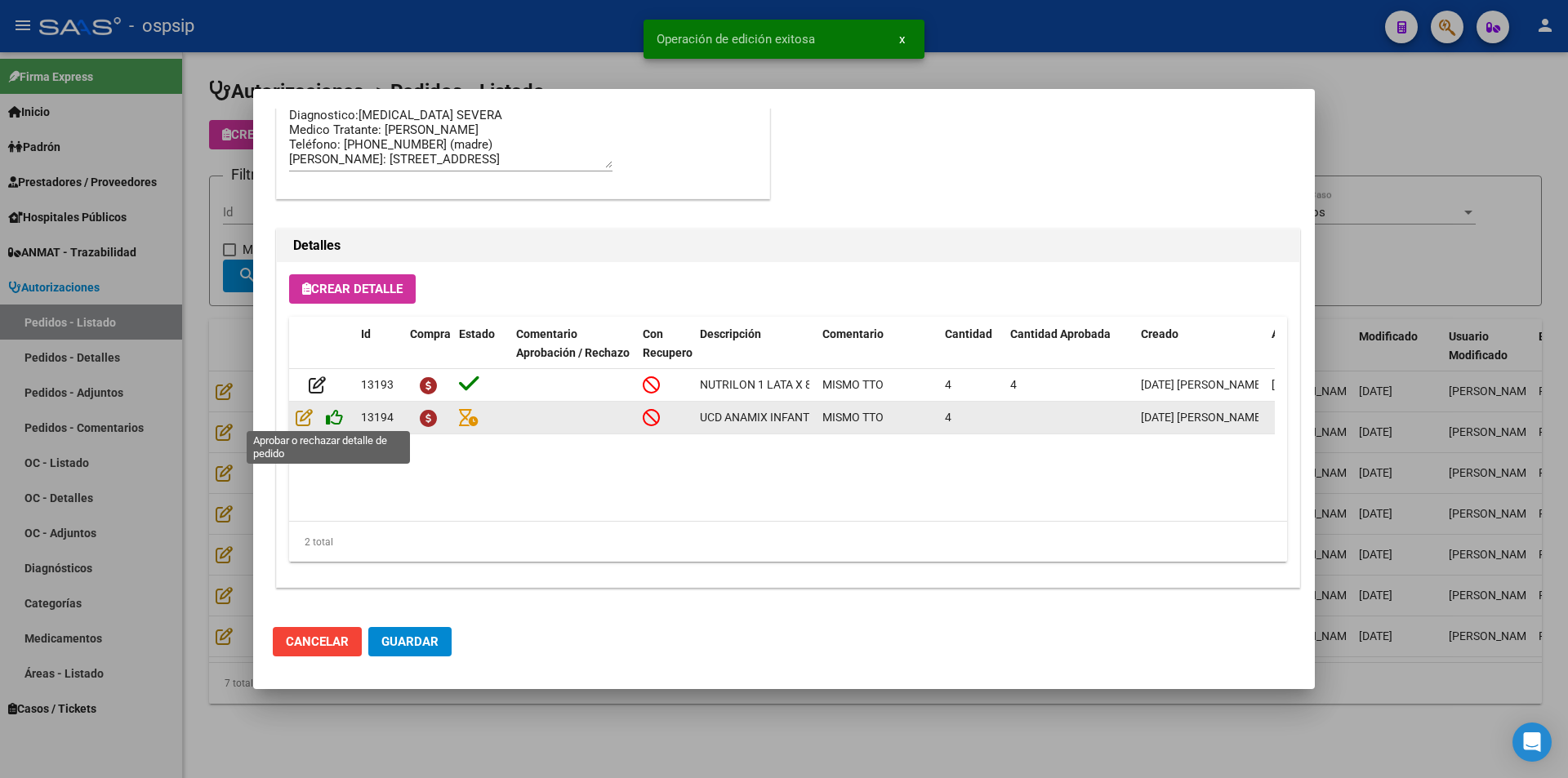
click at [331, 415] on icon at bounding box center [335, 417] width 17 height 18
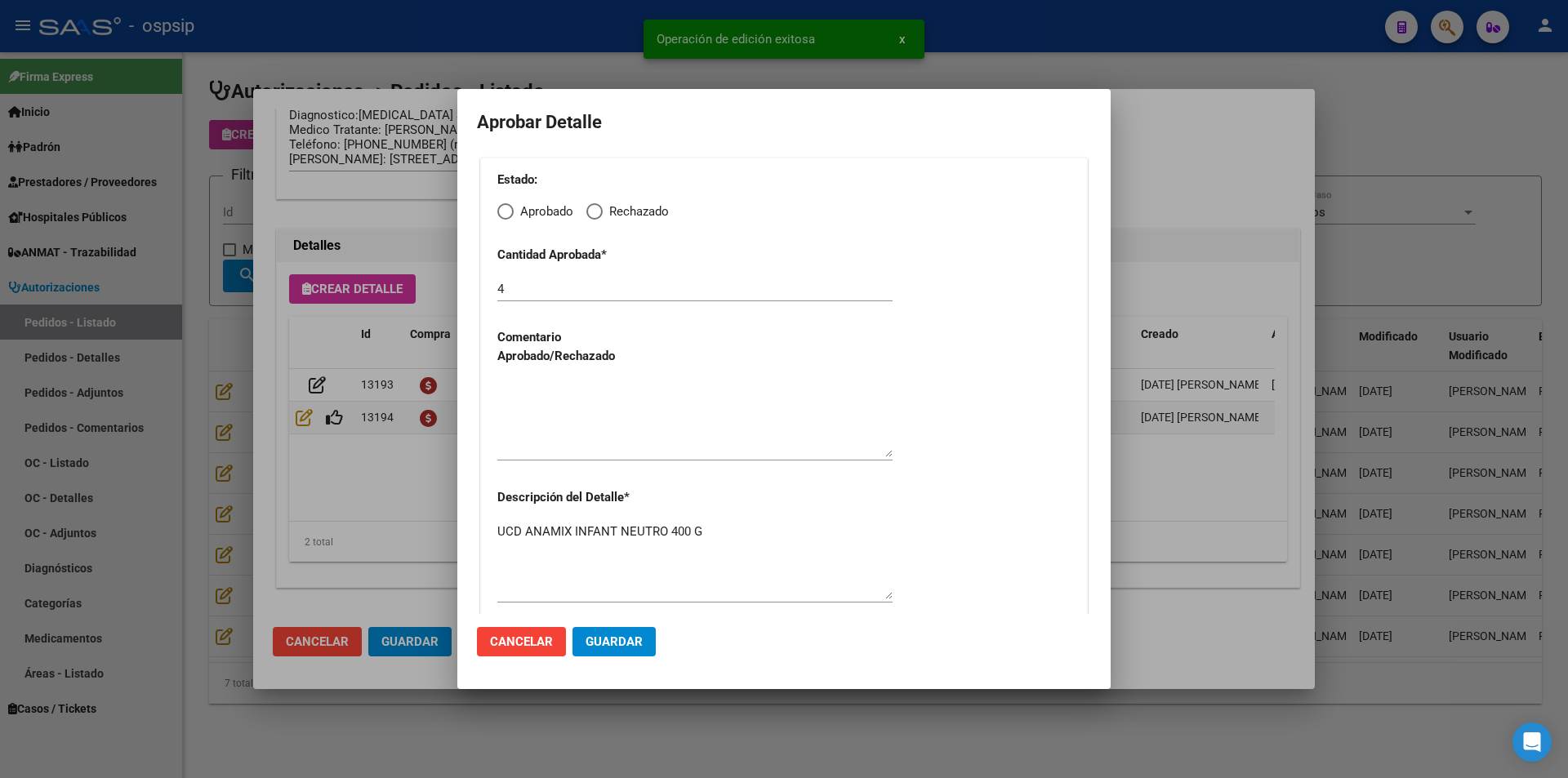
click at [504, 207] on span "Elija una opción" at bounding box center [505, 212] width 17 height 17
click at [504, 207] on input "Aprobado" at bounding box center [505, 212] width 17 height 17
radio input "true"
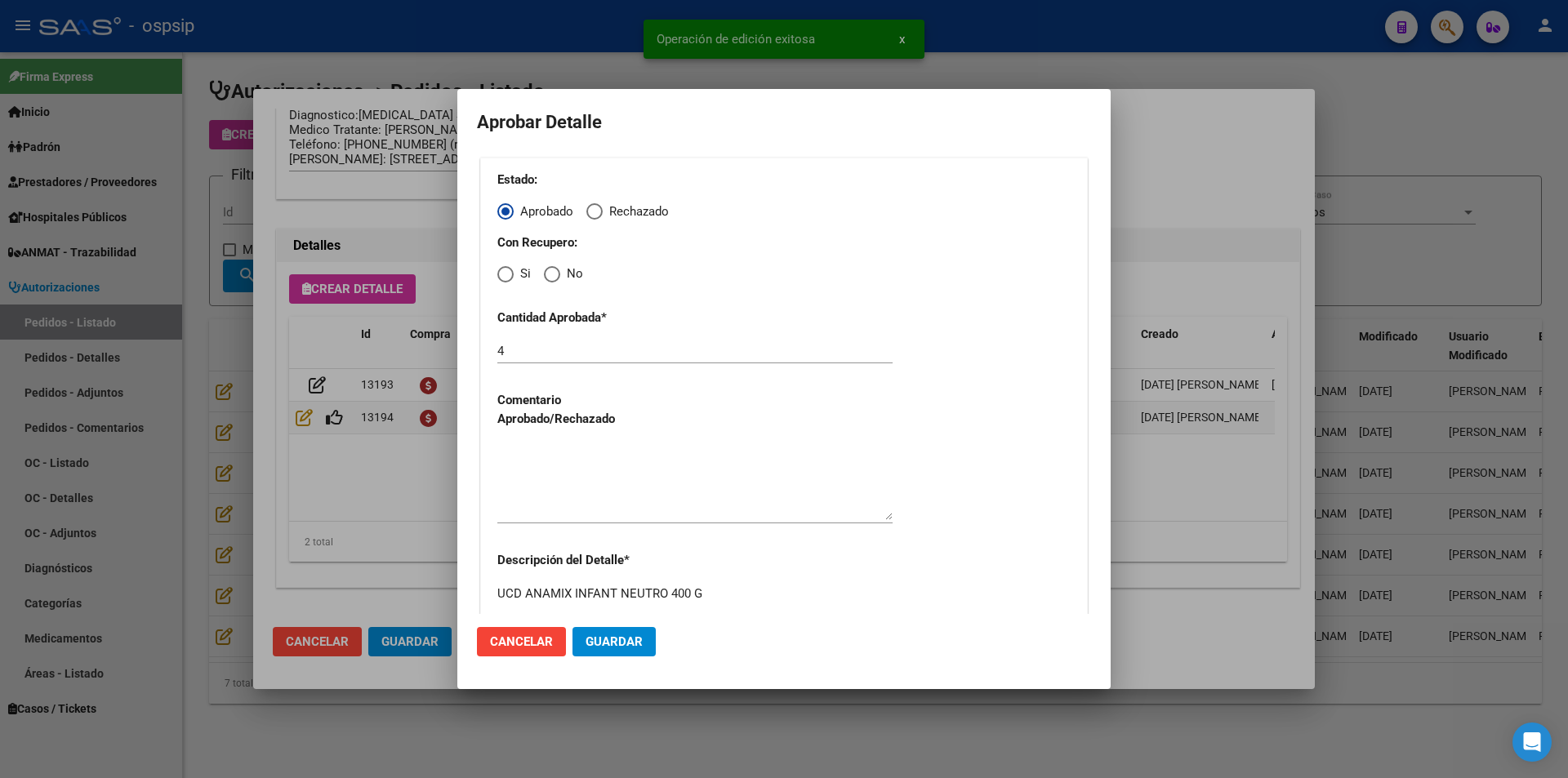
click at [553, 275] on span "Elija una opción" at bounding box center [552, 274] width 17 height 17
click at [553, 275] on input "No" at bounding box center [552, 274] width 17 height 17
radio input "true"
click at [613, 460] on textarea at bounding box center [695, 482] width 395 height 77
click at [617, 640] on span "Guardar" at bounding box center [614, 642] width 57 height 15
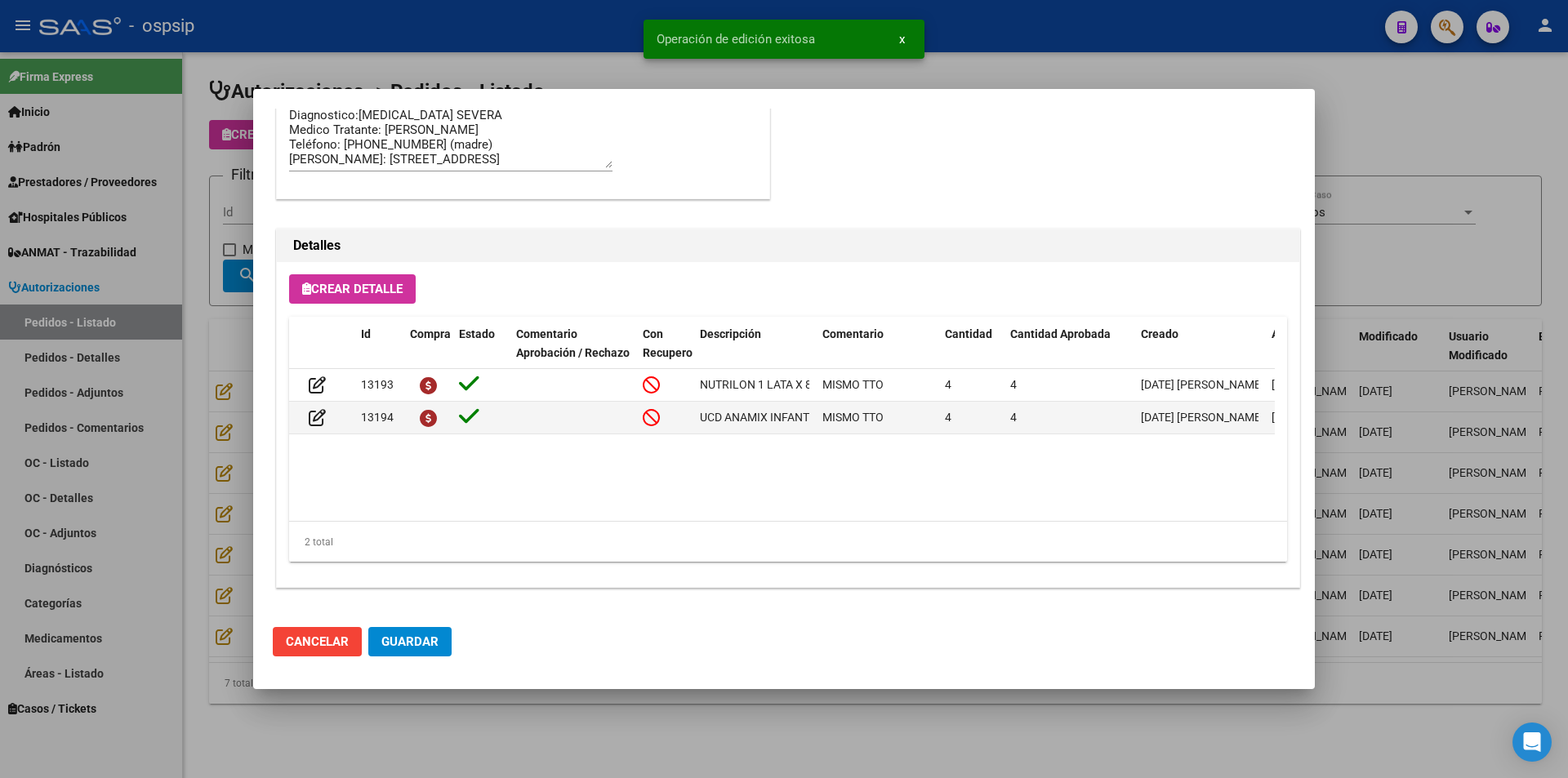
click at [420, 655] on button "Guardar" at bounding box center [409, 642] width 83 height 30
click at [481, 727] on div at bounding box center [784, 389] width 1568 height 778
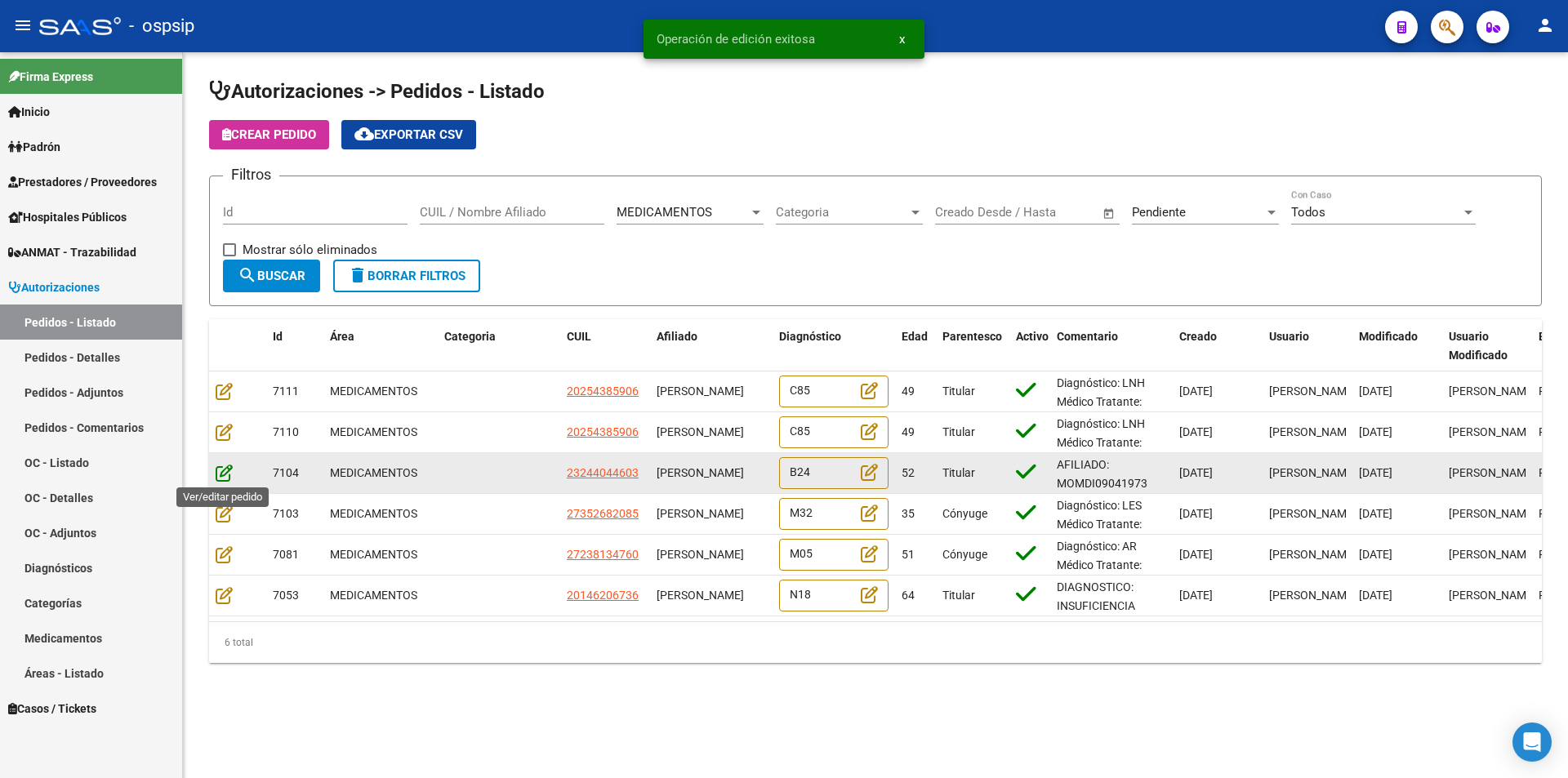
click at [217, 469] on icon at bounding box center [225, 473] width 17 height 18
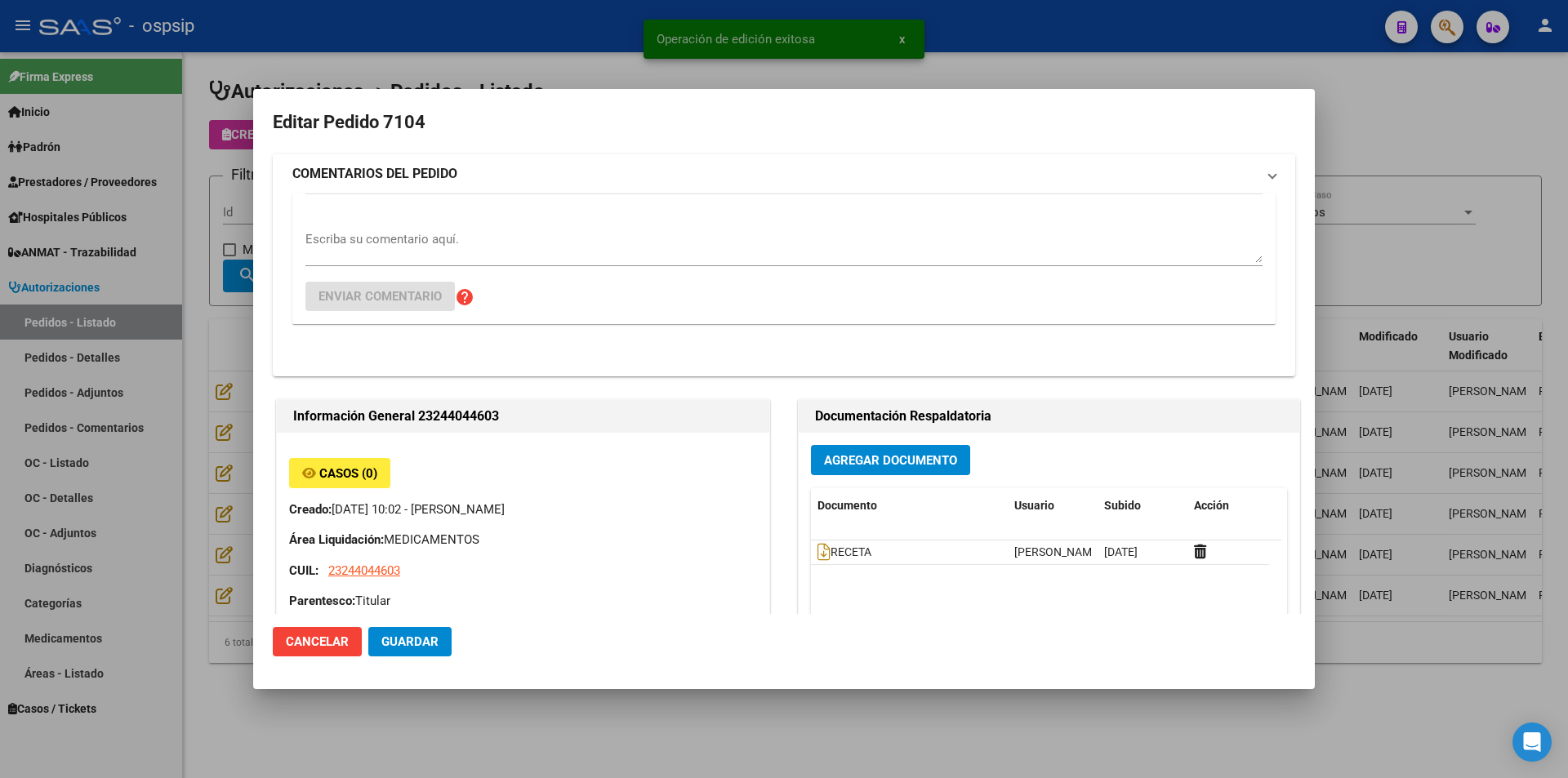
type input "Capital Federal, CABA, [GEOGRAPHIC_DATA] 989"
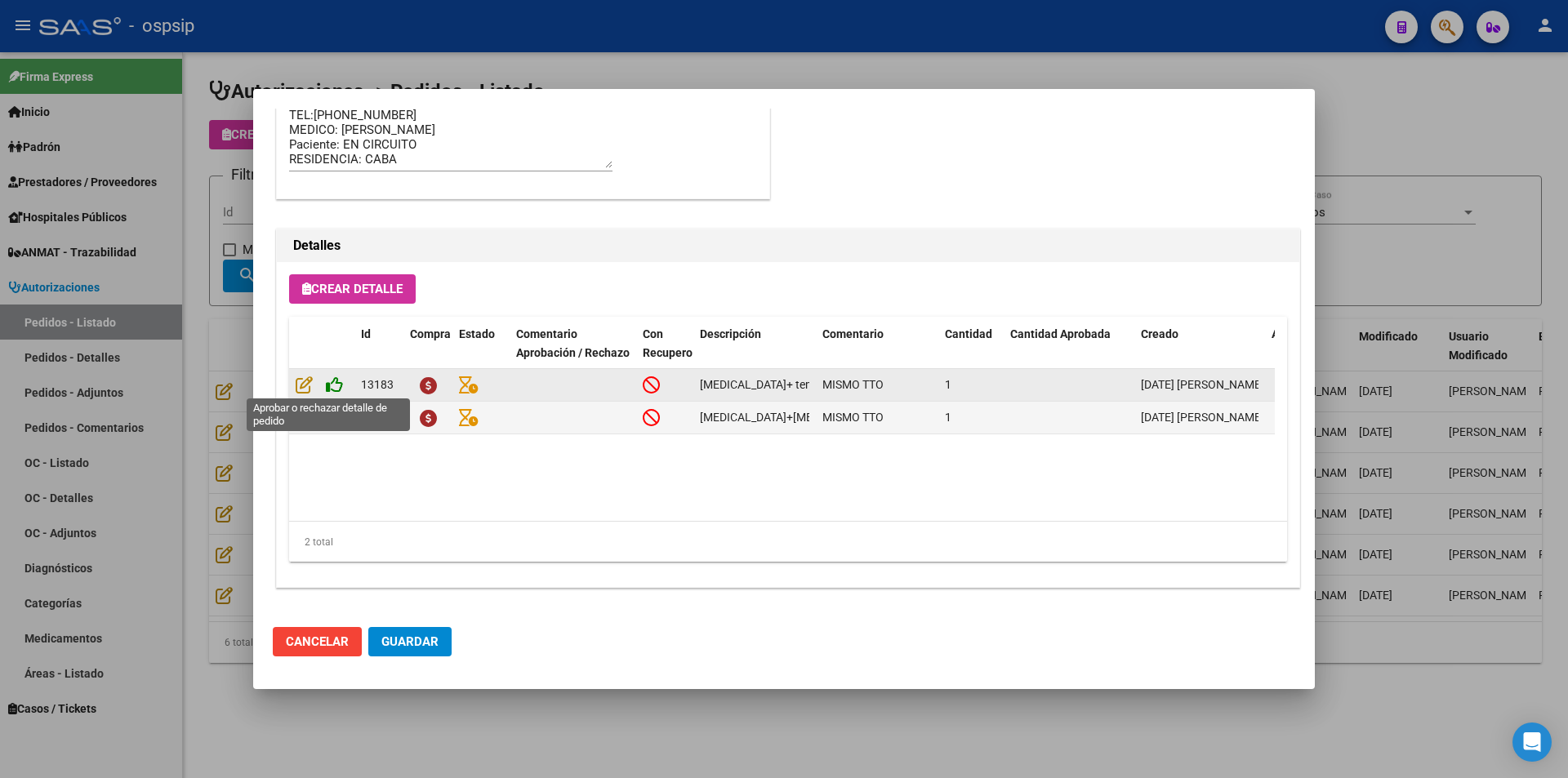
click at [334, 388] on icon at bounding box center [335, 385] width 17 height 18
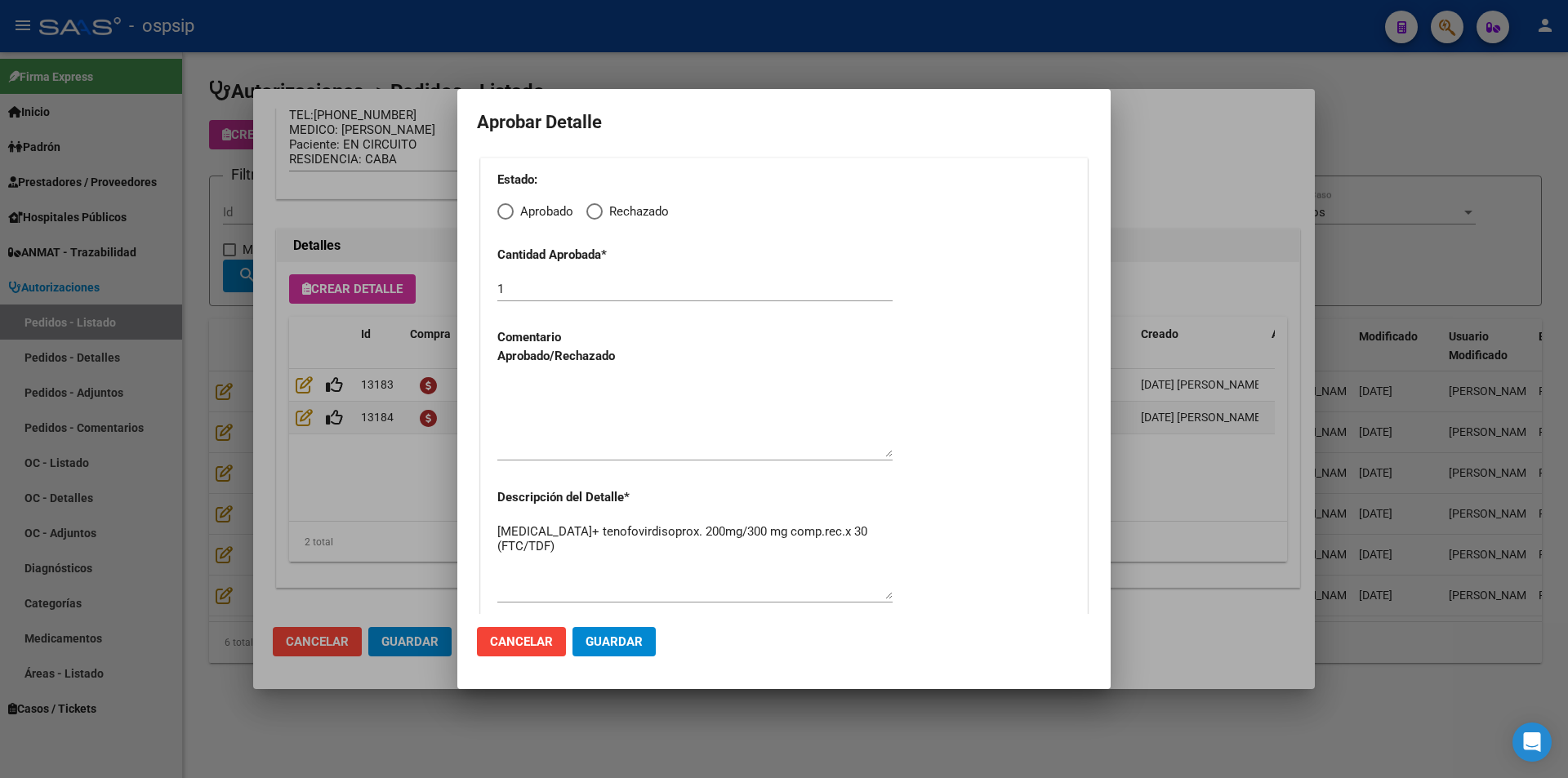
click at [503, 213] on span "Elija una opción" at bounding box center [505, 212] width 17 height 17
click at [503, 213] on input "Aprobado" at bounding box center [505, 212] width 17 height 17
radio input "true"
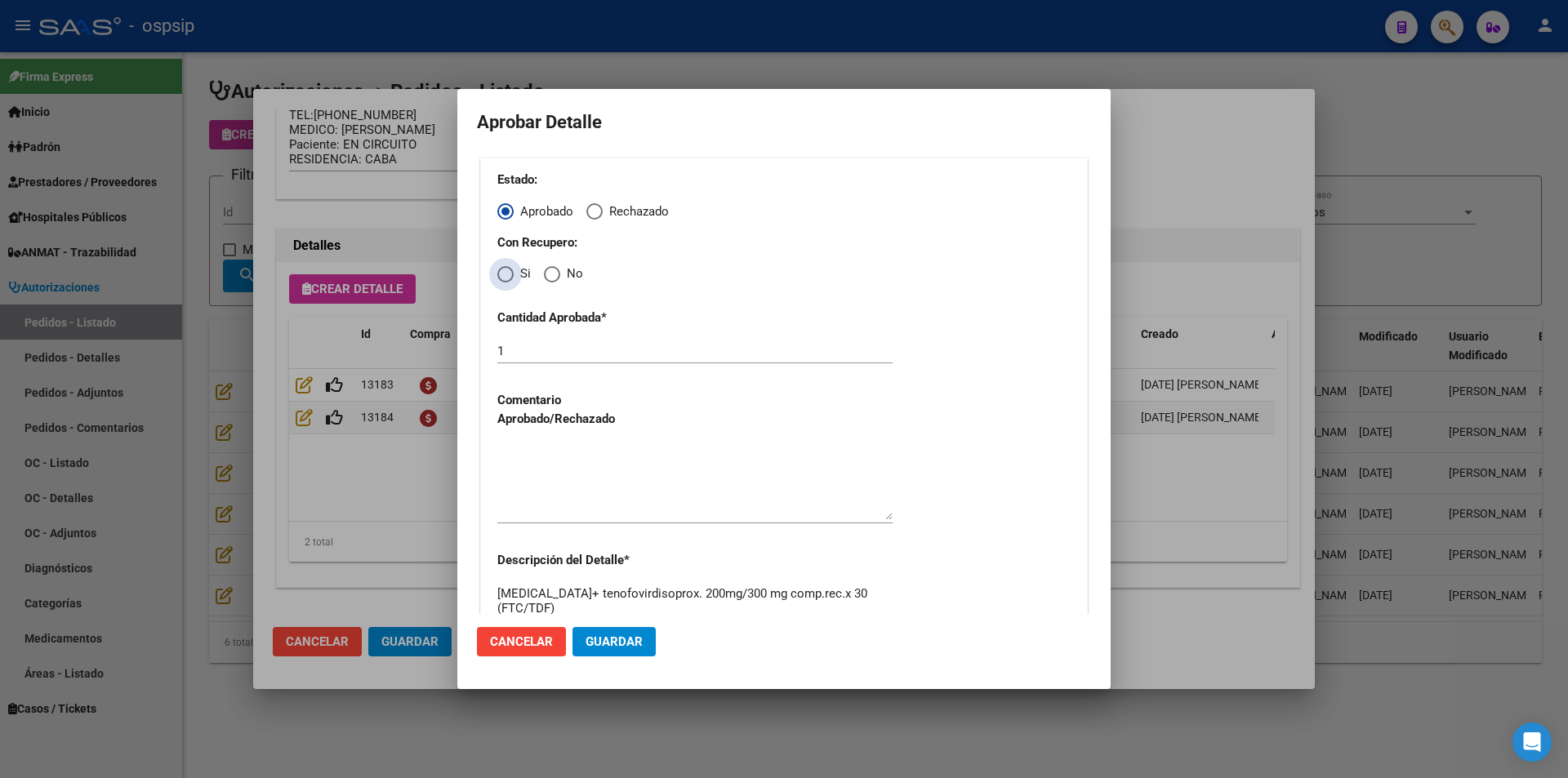
drag, startPoint x: 503, startPoint y: 274, endPoint x: 505, endPoint y: 328, distance: 54.0
click at [503, 279] on span "Elija una opción" at bounding box center [505, 274] width 17 height 17
click at [503, 279] on input "Si" at bounding box center [505, 274] width 17 height 17
radio input "true"
click at [547, 462] on textarea at bounding box center [695, 482] width 395 height 77
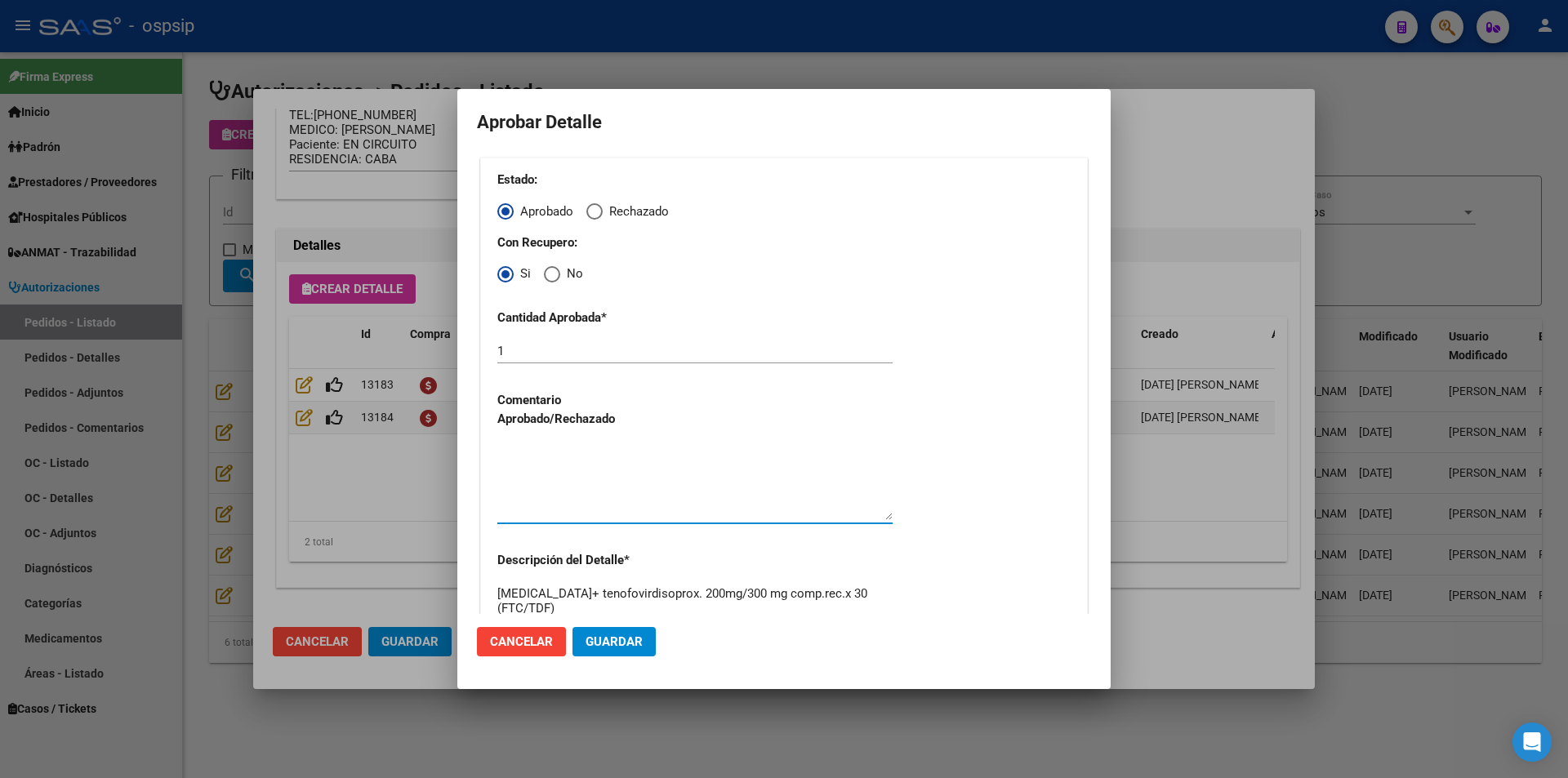
click at [602, 649] on span "Guardar" at bounding box center [614, 642] width 57 height 15
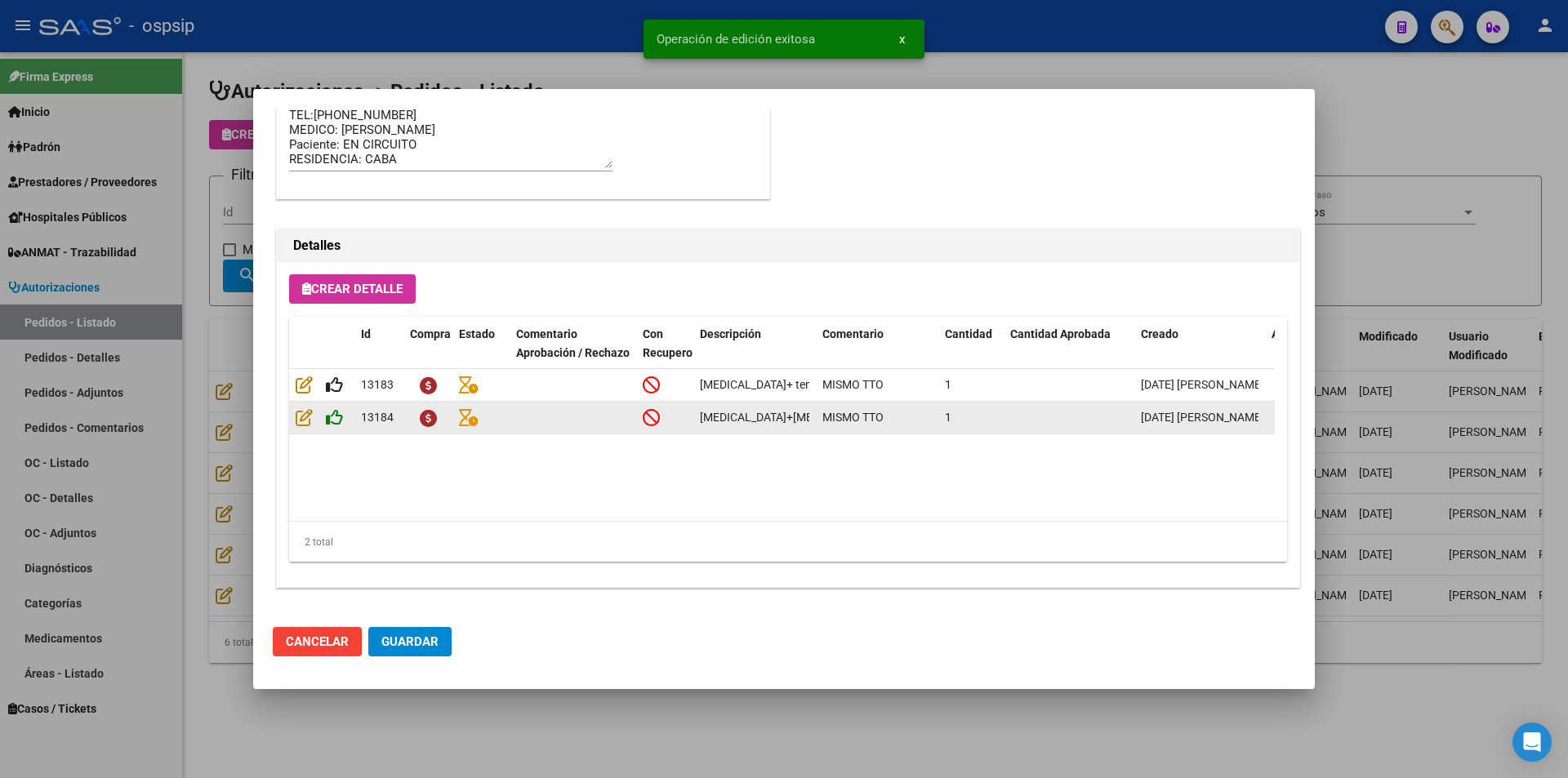
type input "[GEOGRAPHIC_DATA], [GEOGRAPHIC_DATA], [GEOGRAPHIC_DATA] 989"
type input "3751-200325"
click at [341, 422] on icon at bounding box center [335, 417] width 17 height 18
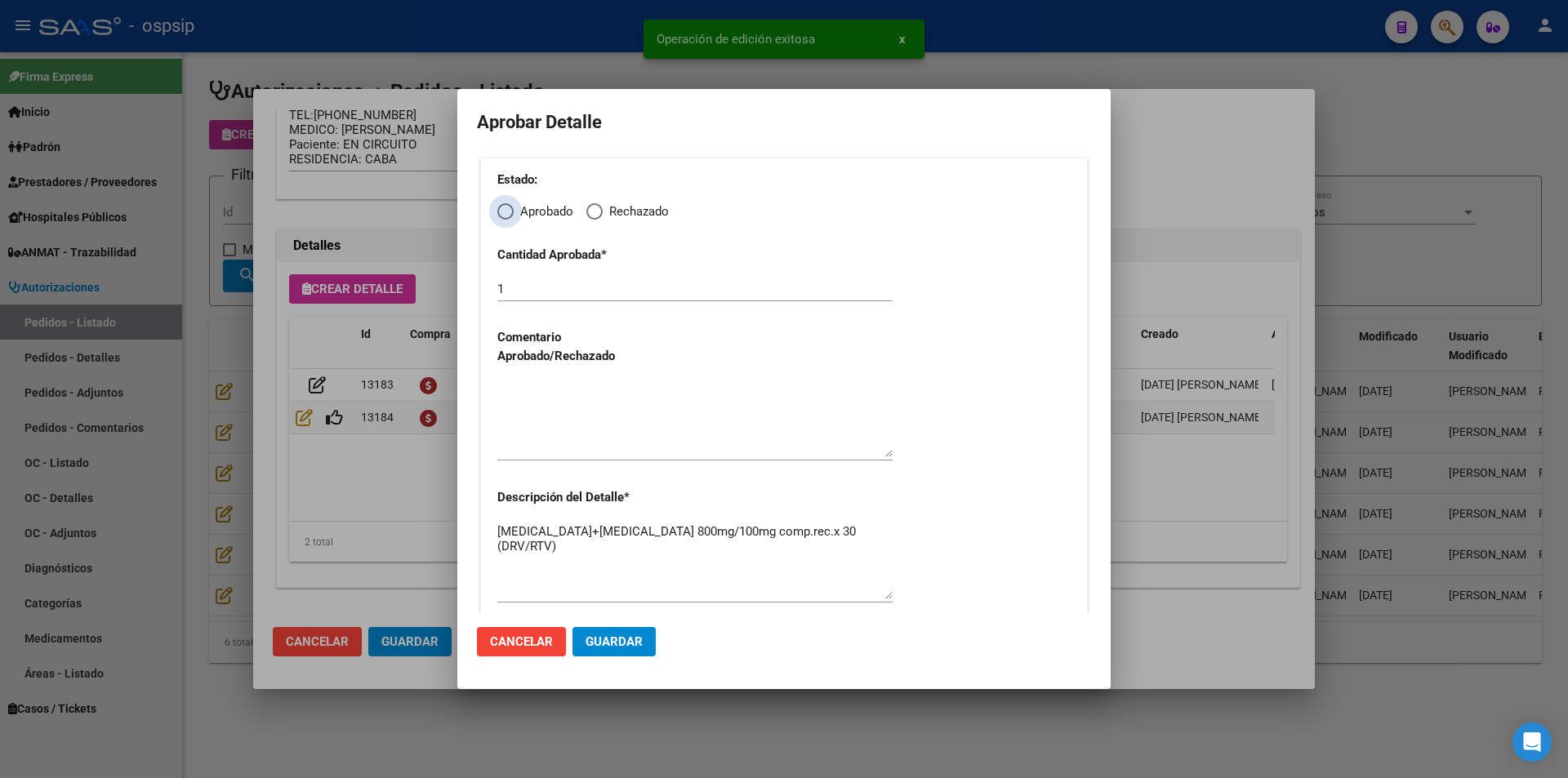
drag, startPoint x: 502, startPoint y: 215, endPoint x: 502, endPoint y: 231, distance: 16.0
click at [502, 217] on span "Elija una opción" at bounding box center [505, 212] width 17 height 17
click at [502, 217] on input "Aprobado" at bounding box center [505, 212] width 17 height 17
radio input "true"
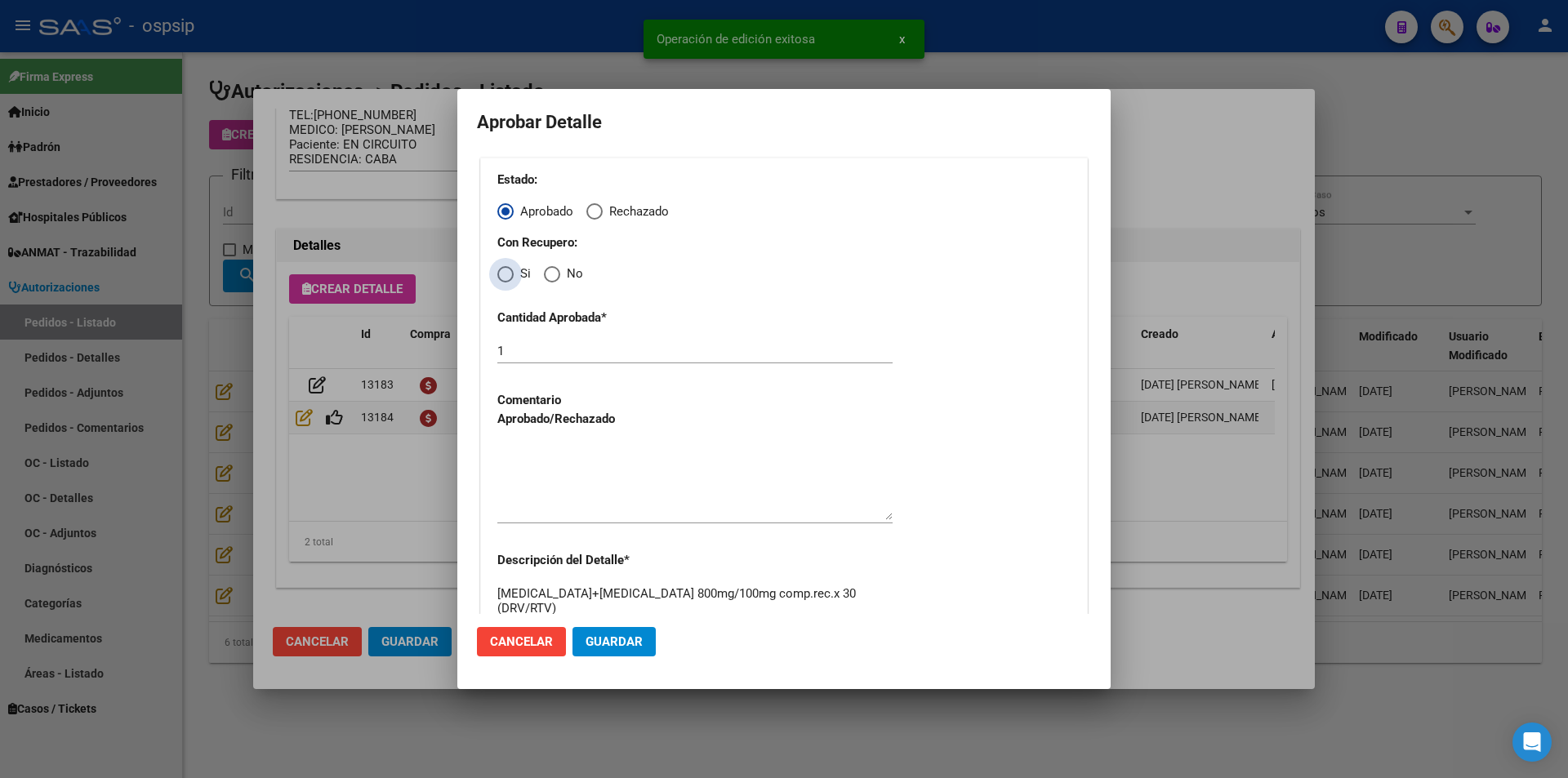
click at [500, 279] on span "Elija una opción" at bounding box center [505, 274] width 17 height 17
click at [500, 279] on input "Si" at bounding box center [505, 274] width 17 height 17
radio input "true"
click at [552, 464] on textarea at bounding box center [695, 482] width 395 height 77
click at [607, 650] on button "Guardar" at bounding box center [614, 642] width 83 height 30
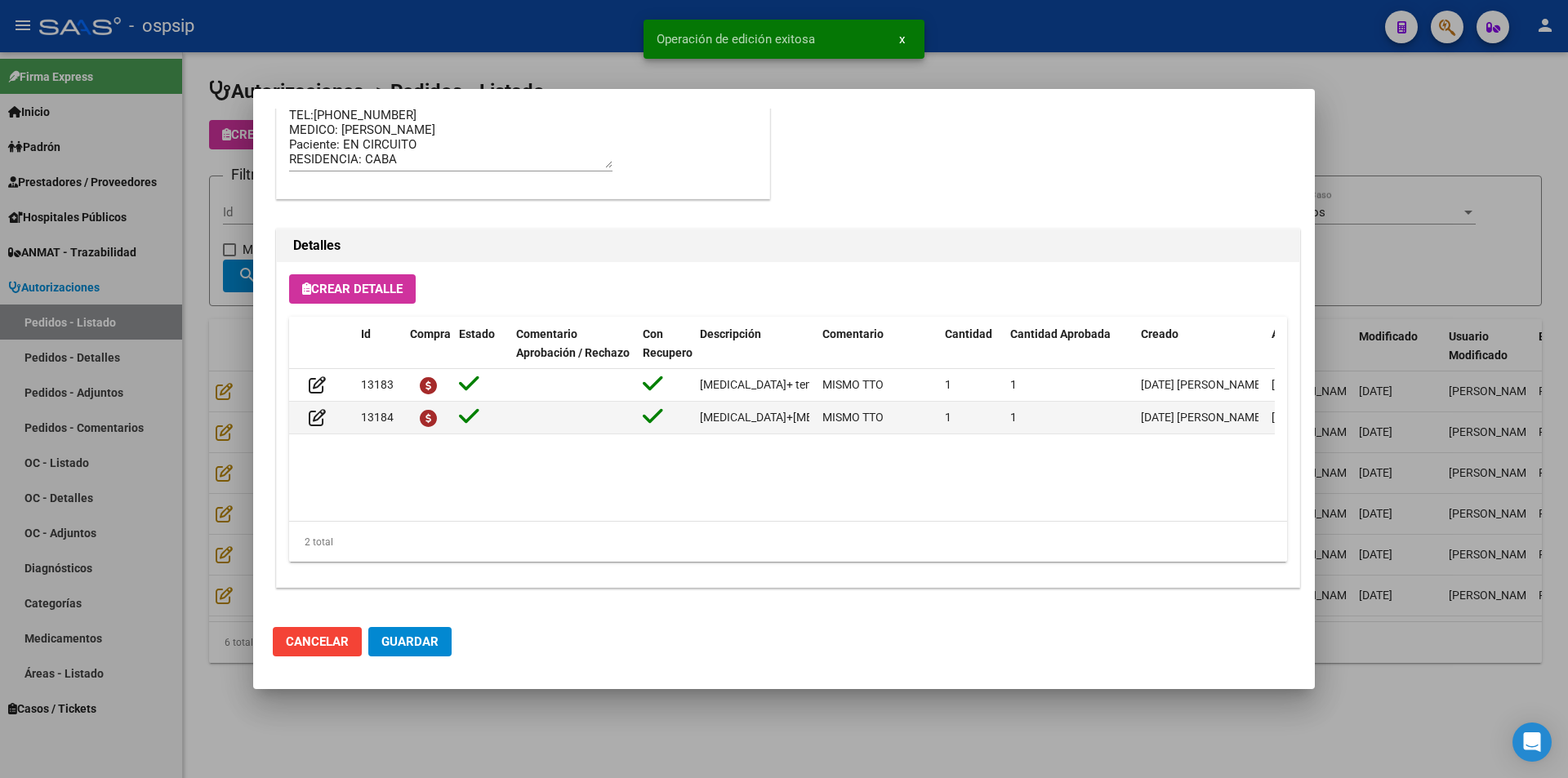
click at [415, 645] on span "Guardar" at bounding box center [409, 642] width 57 height 15
click at [514, 733] on div at bounding box center [784, 389] width 1568 height 778
